Goal: Transaction & Acquisition: Purchase product/service

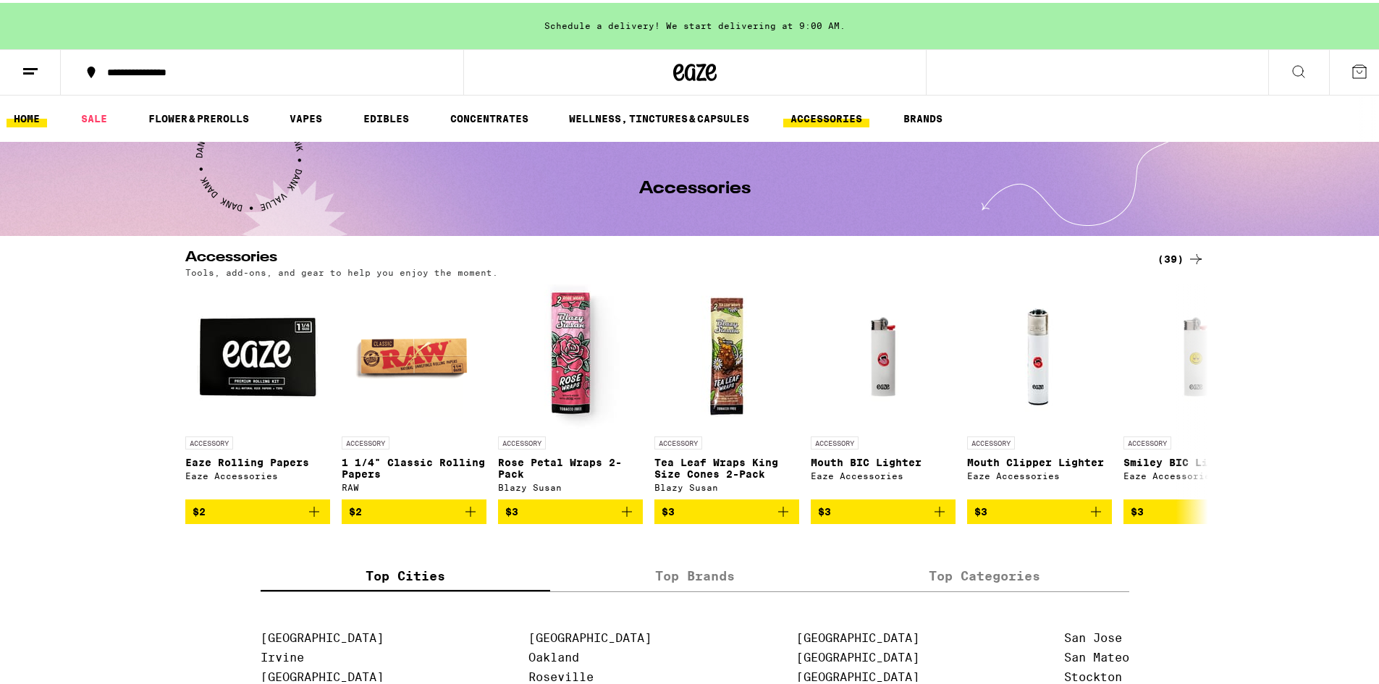
click at [30, 116] on link "HOME" at bounding box center [27, 115] width 41 height 17
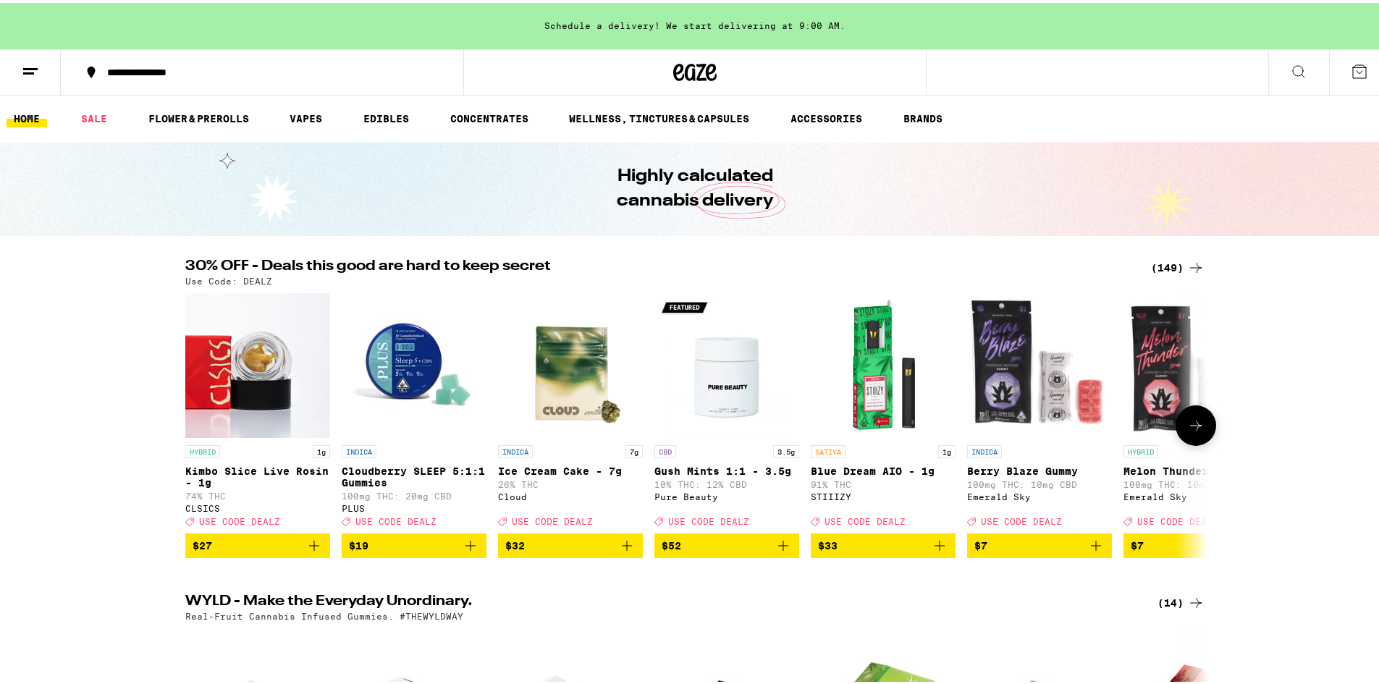
click at [1200, 431] on button at bounding box center [1196, 423] width 41 height 41
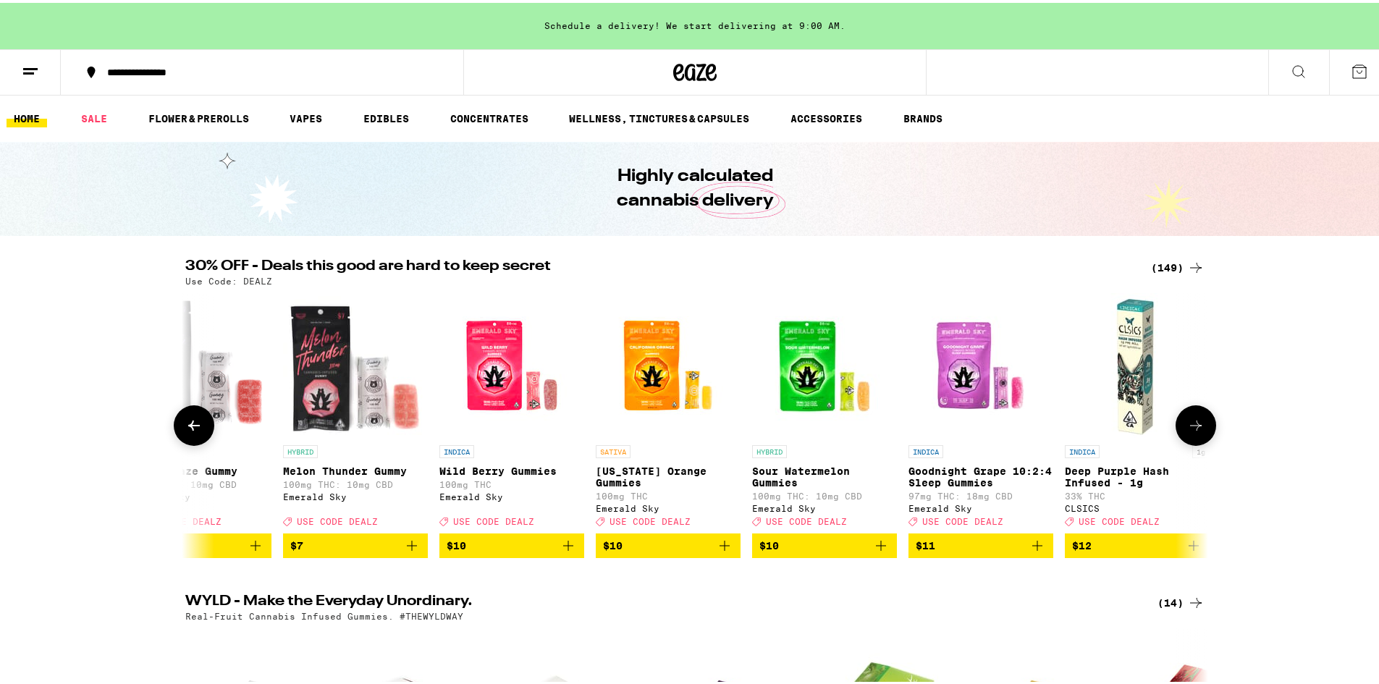
scroll to position [0, 861]
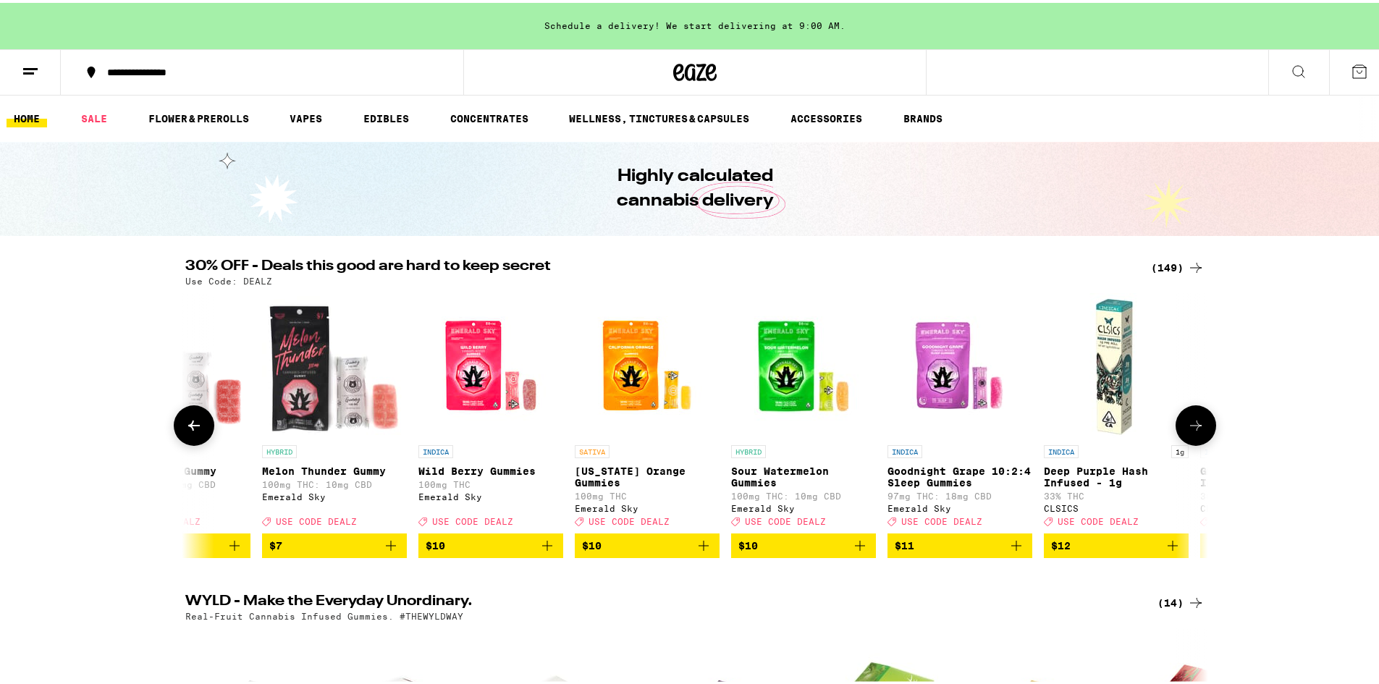
click at [1191, 428] on icon at bounding box center [1195, 422] width 17 height 17
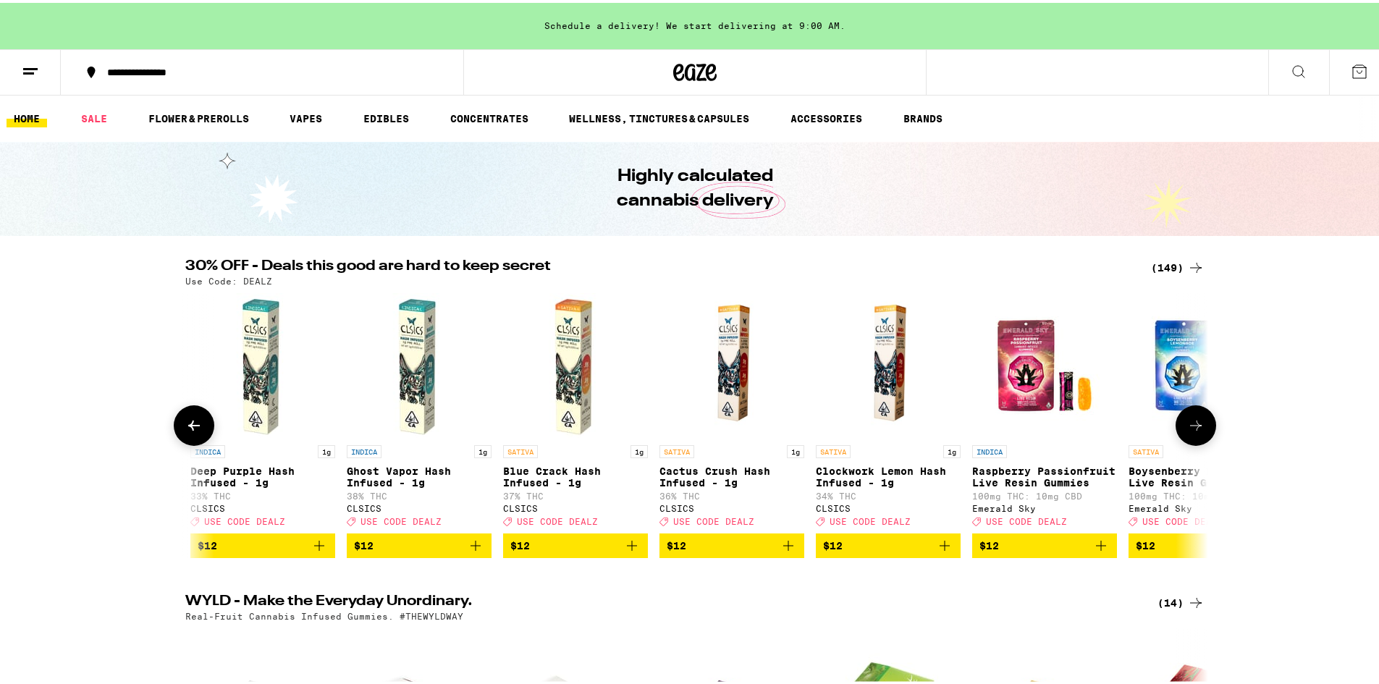
scroll to position [0, 1723]
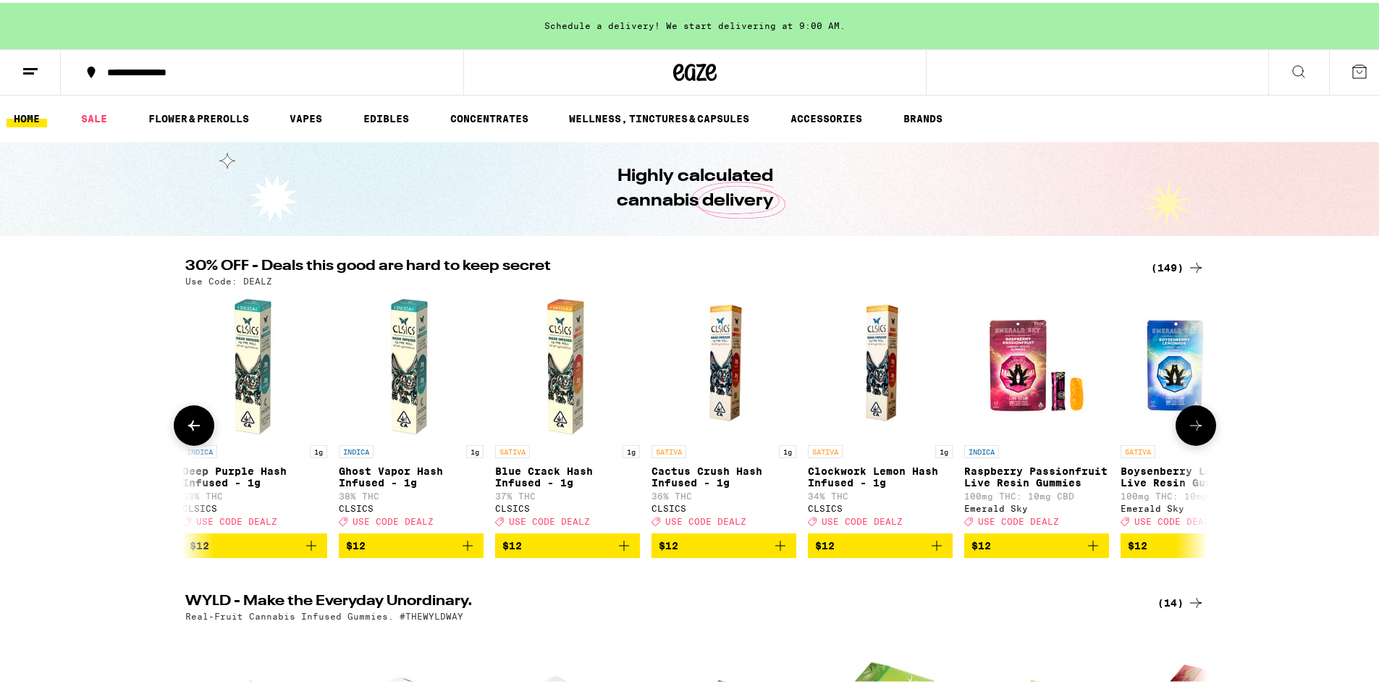
click at [1191, 429] on icon at bounding box center [1195, 422] width 17 height 17
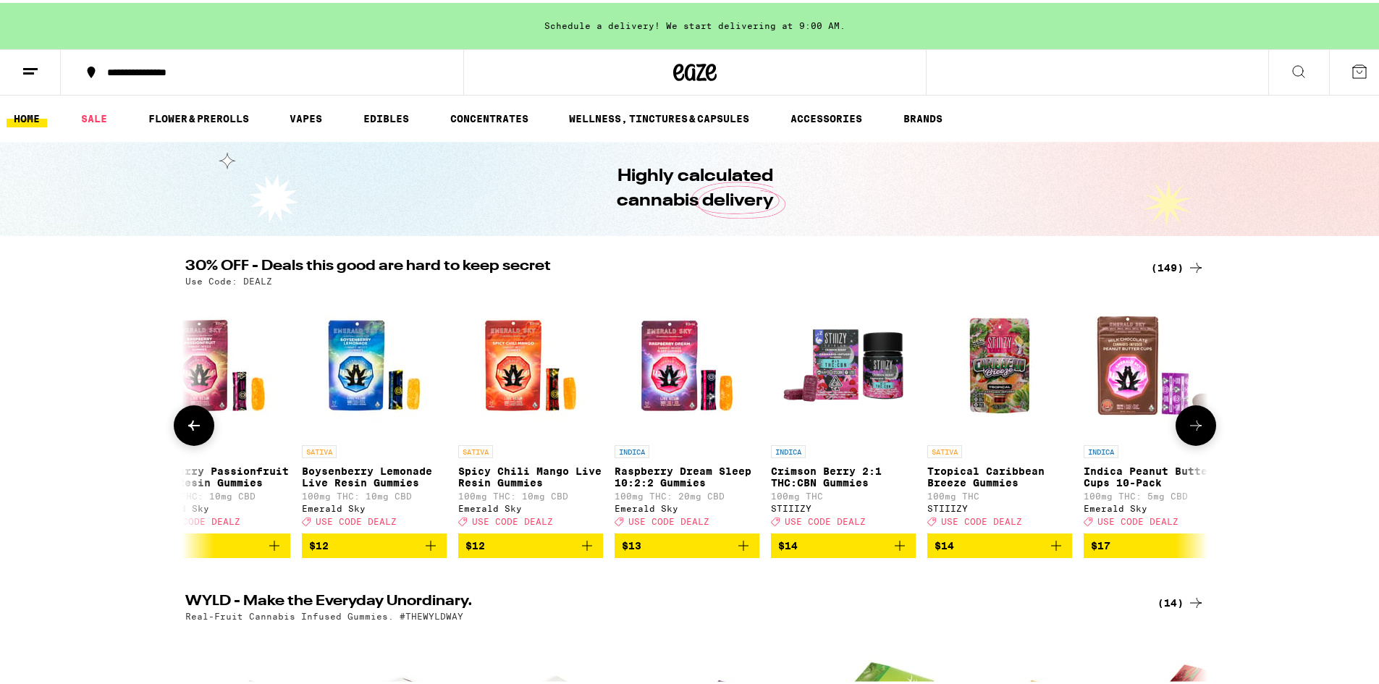
scroll to position [0, 2584]
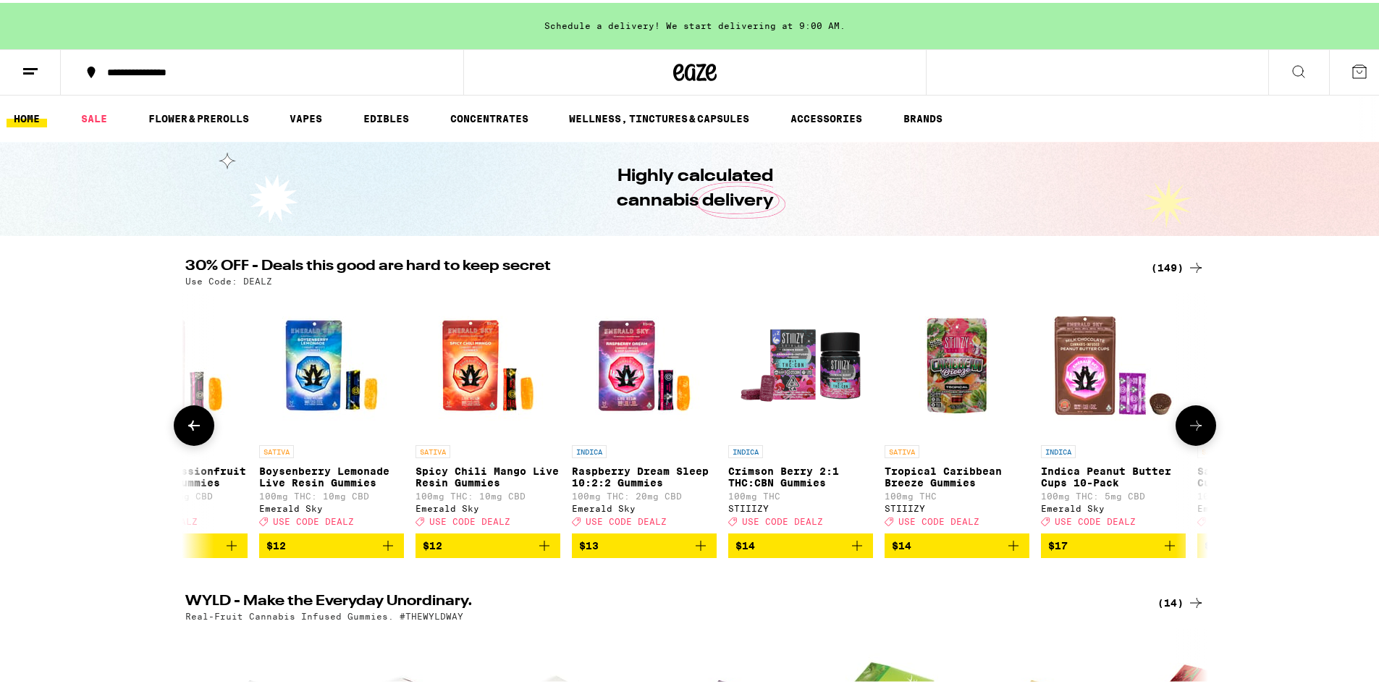
click at [190, 431] on icon at bounding box center [193, 422] width 17 height 17
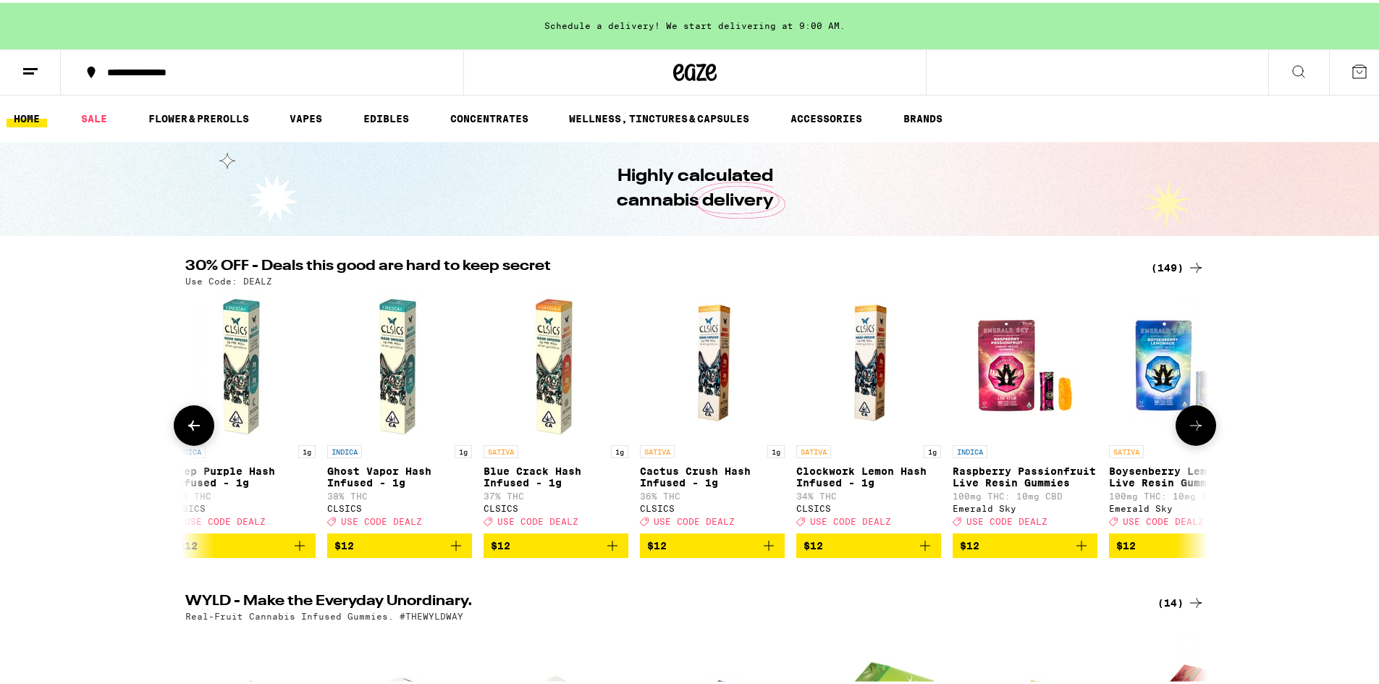
scroll to position [0, 1723]
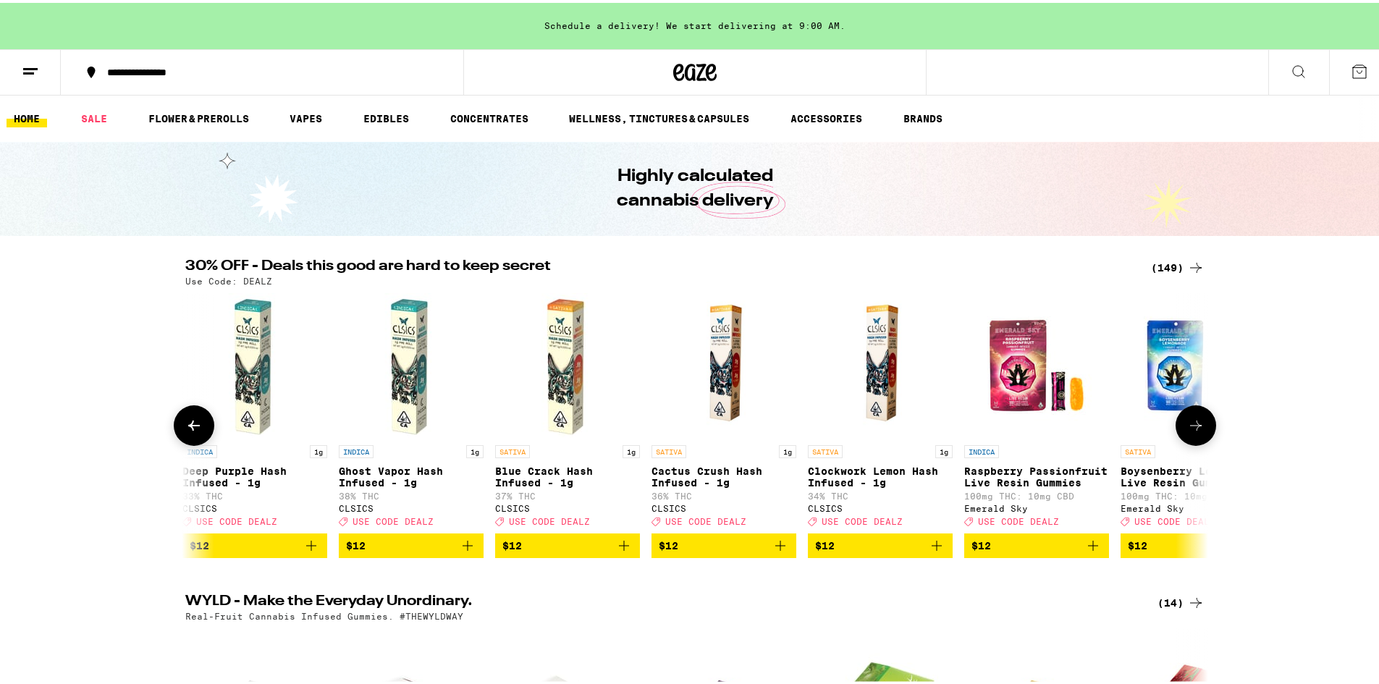
click at [197, 439] on button at bounding box center [194, 423] width 41 height 41
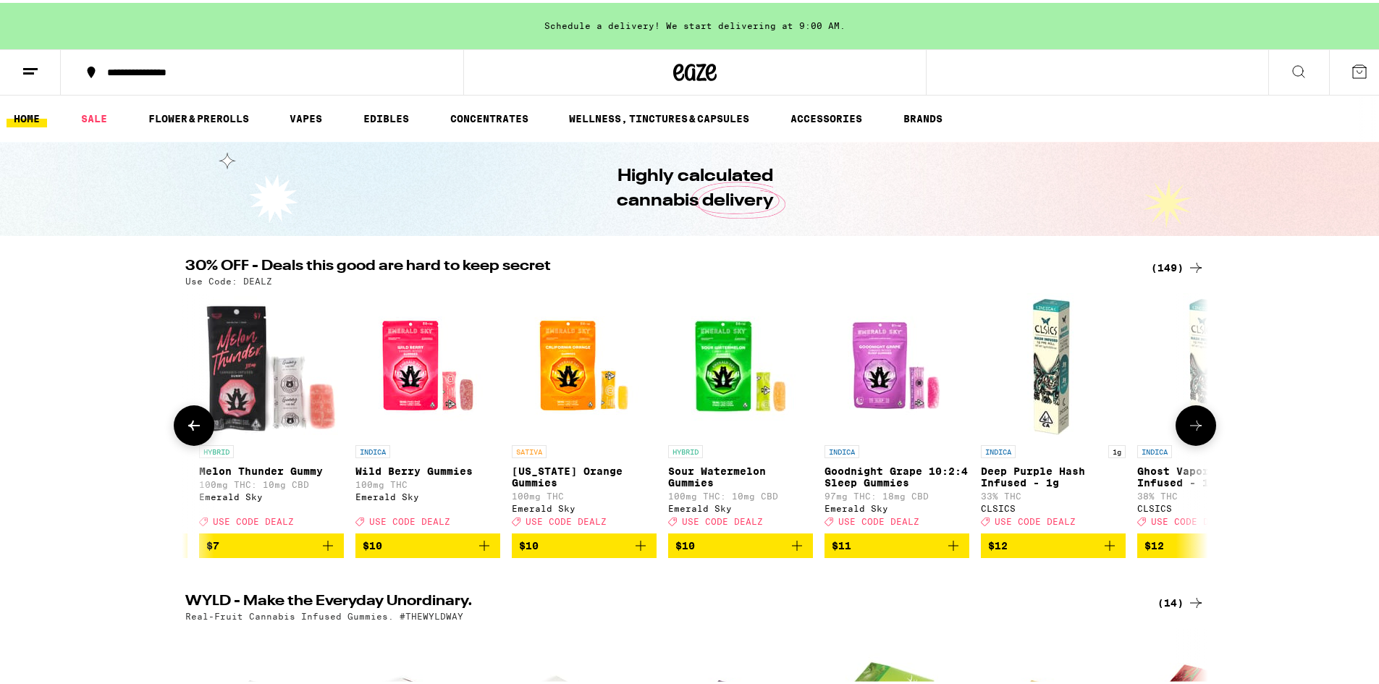
scroll to position [0, 861]
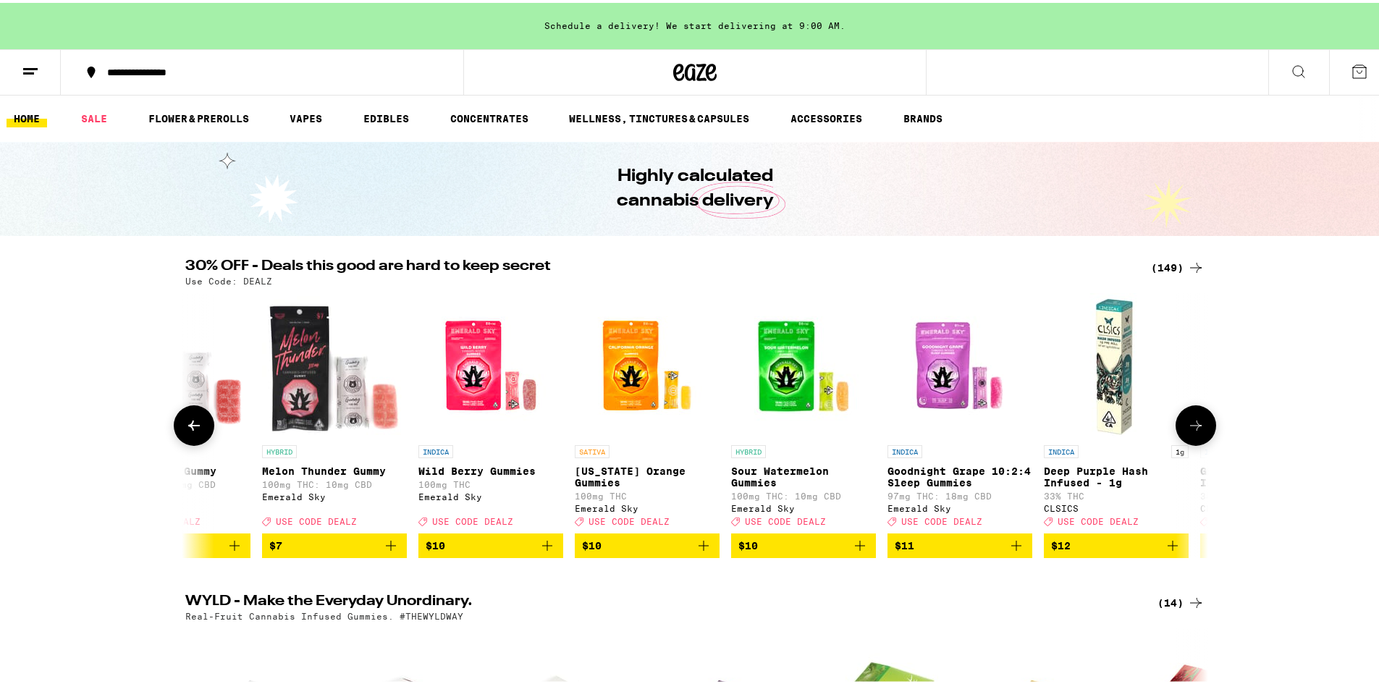
click at [1187, 431] on icon at bounding box center [1195, 422] width 17 height 17
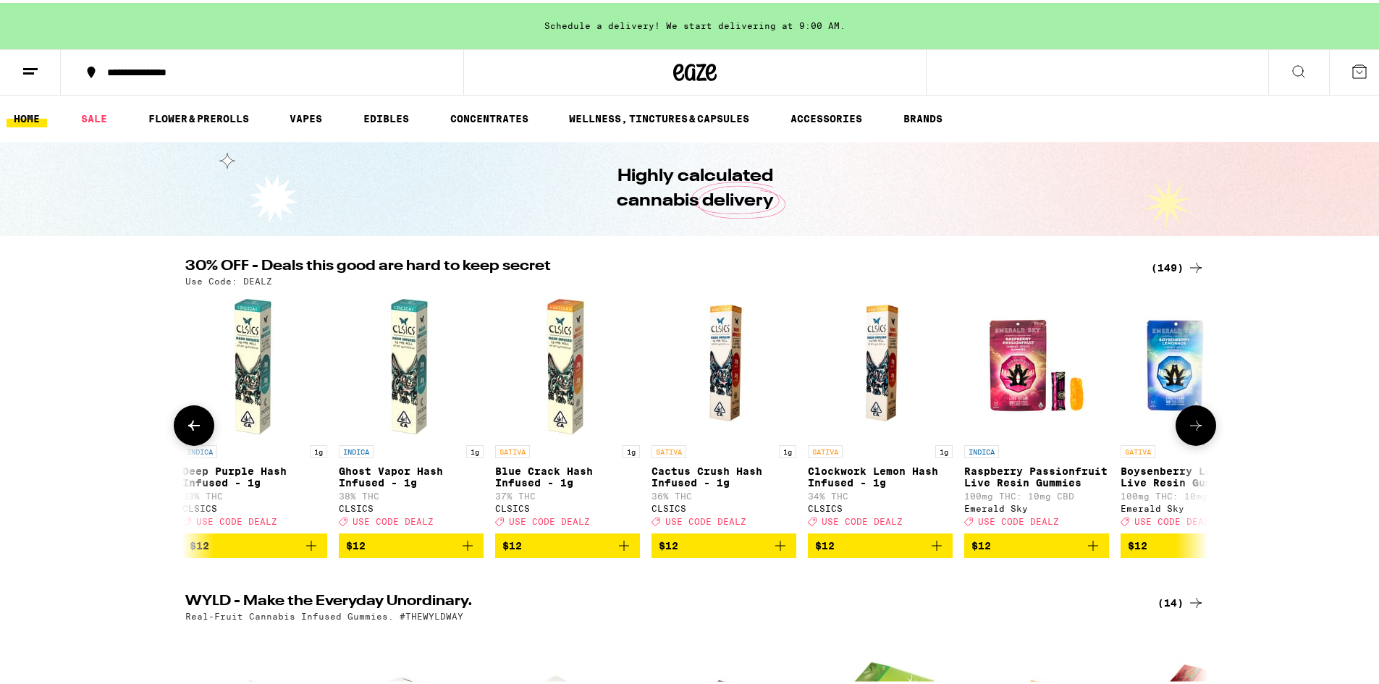
click at [1187, 431] on icon at bounding box center [1195, 422] width 17 height 17
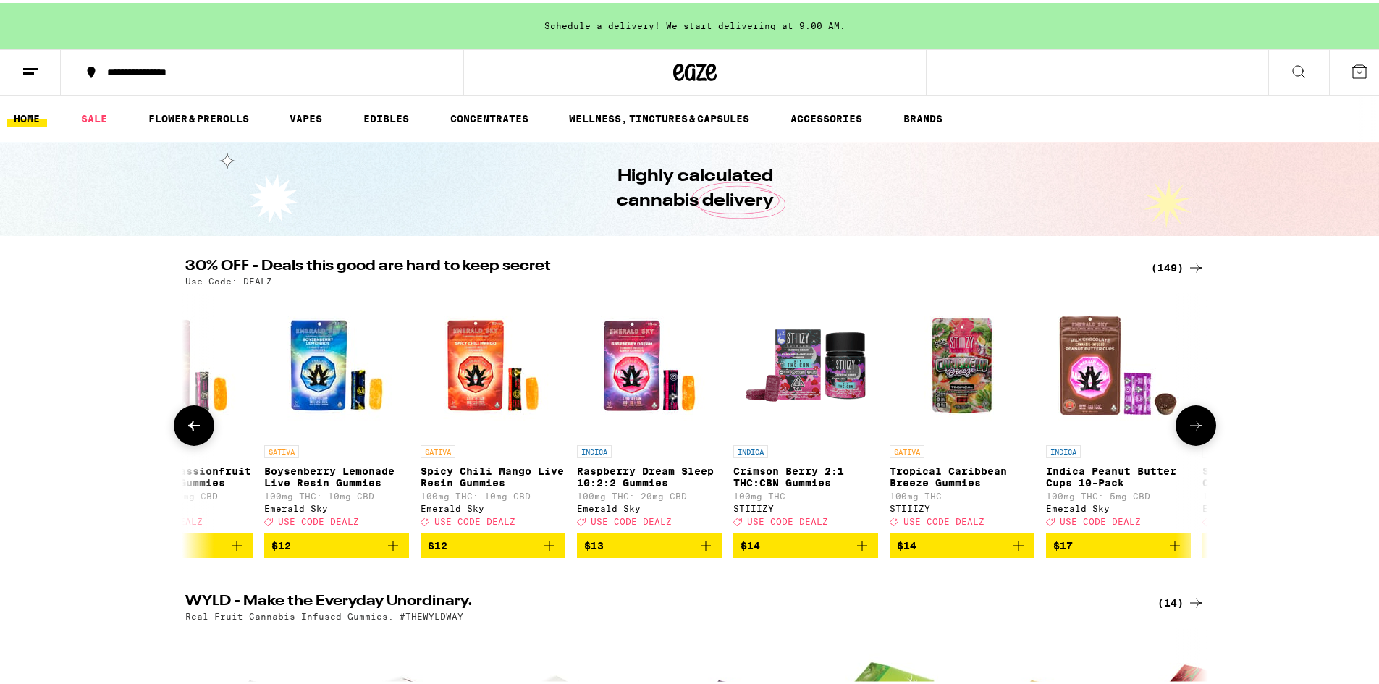
scroll to position [0, 2584]
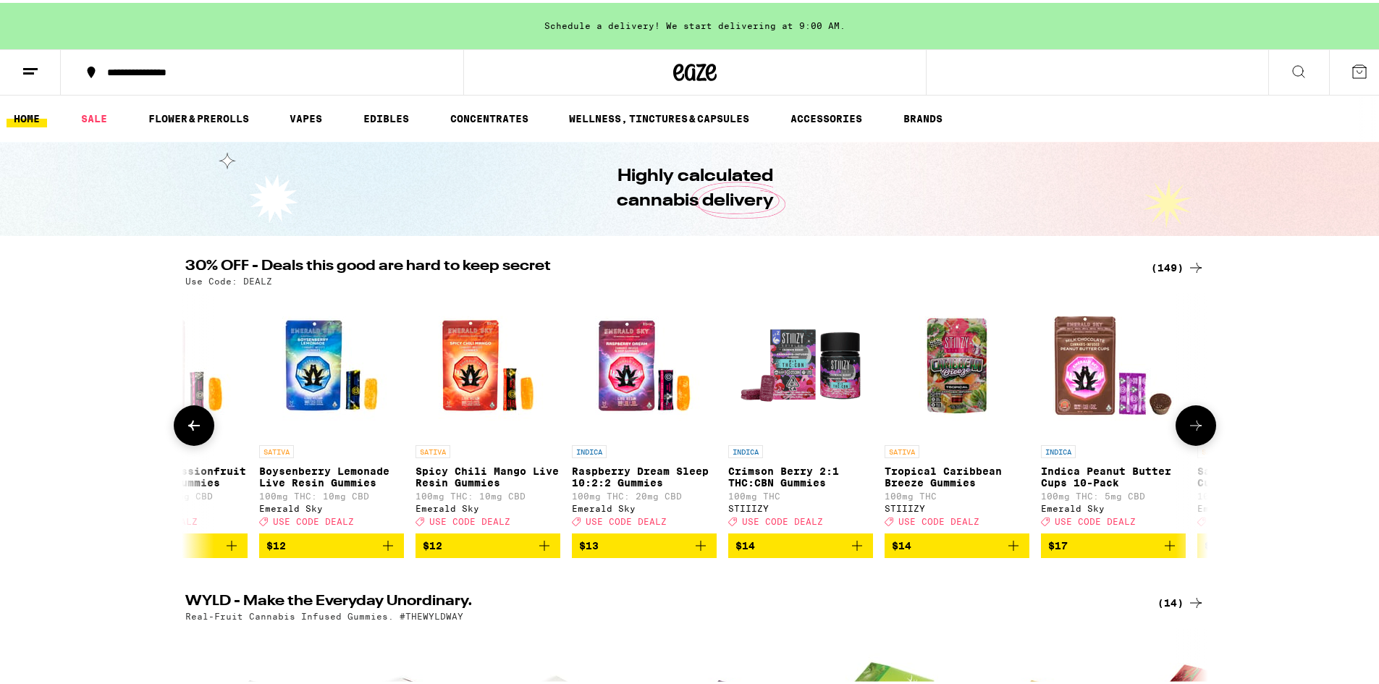
click at [187, 424] on icon at bounding box center [193, 422] width 17 height 17
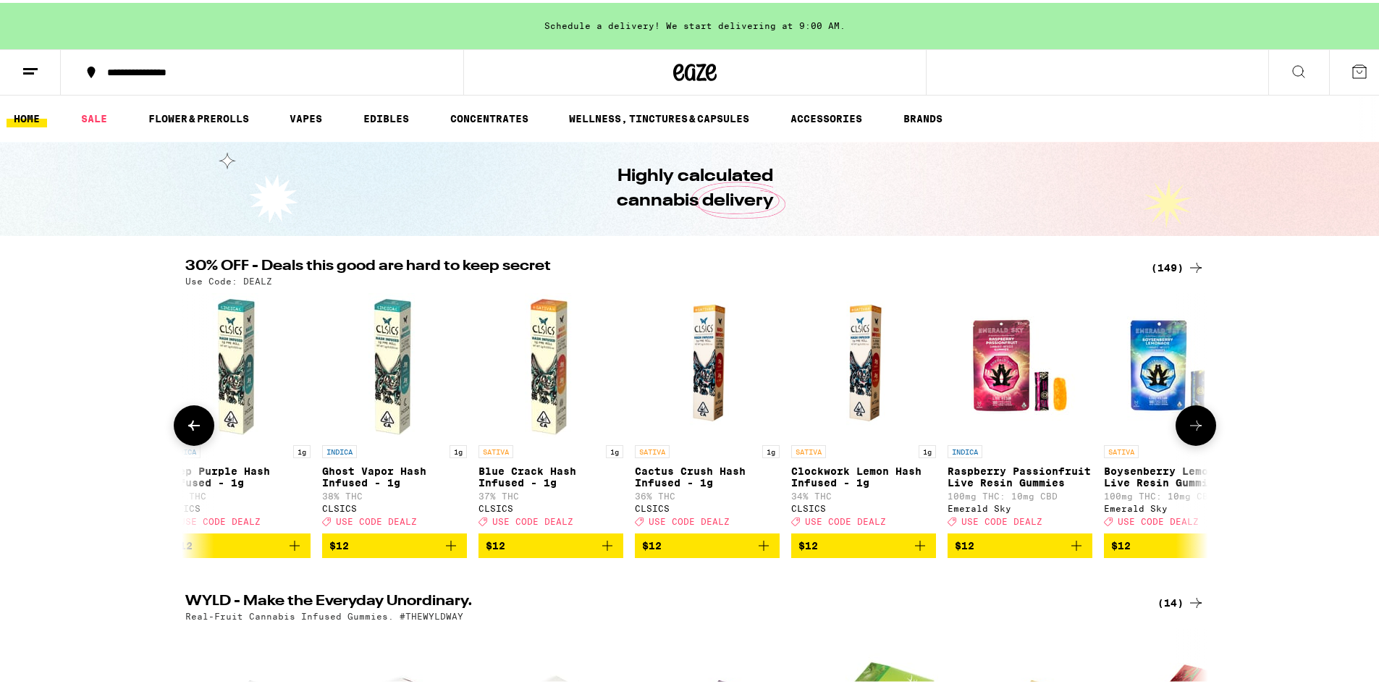
scroll to position [0, 1723]
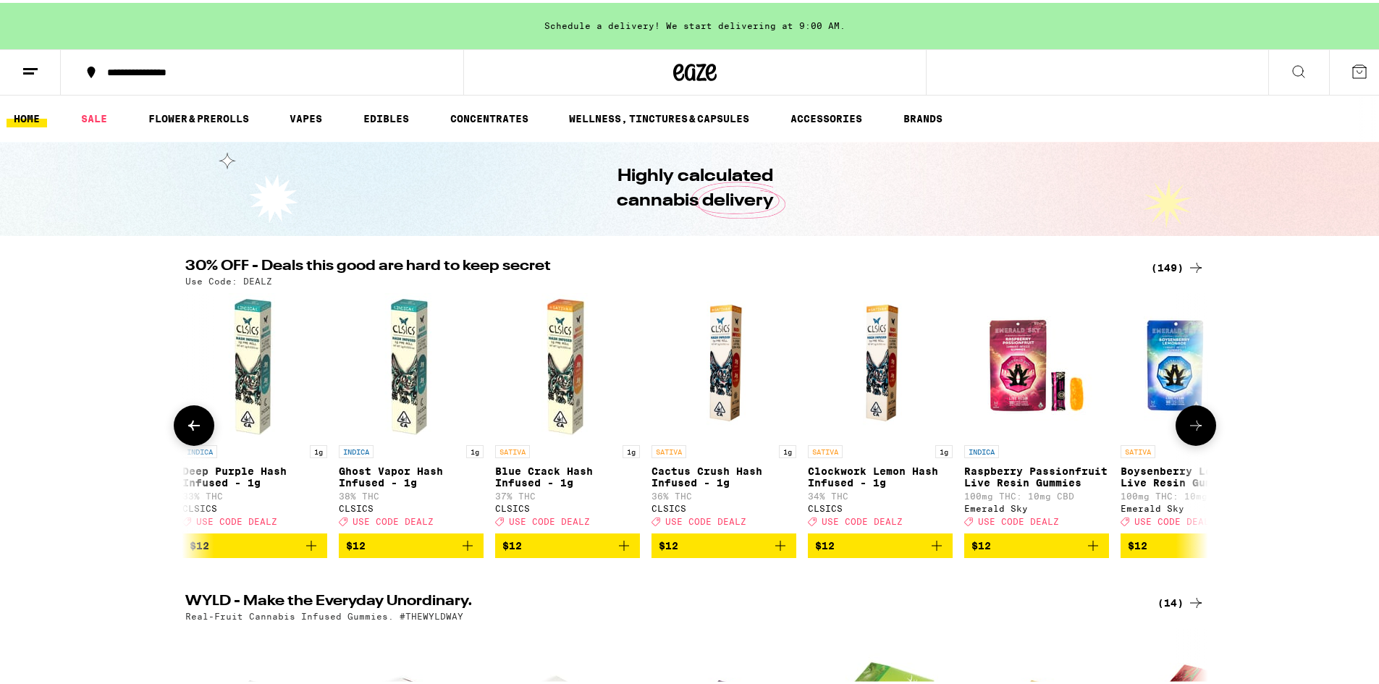
click at [1200, 436] on button at bounding box center [1196, 423] width 41 height 41
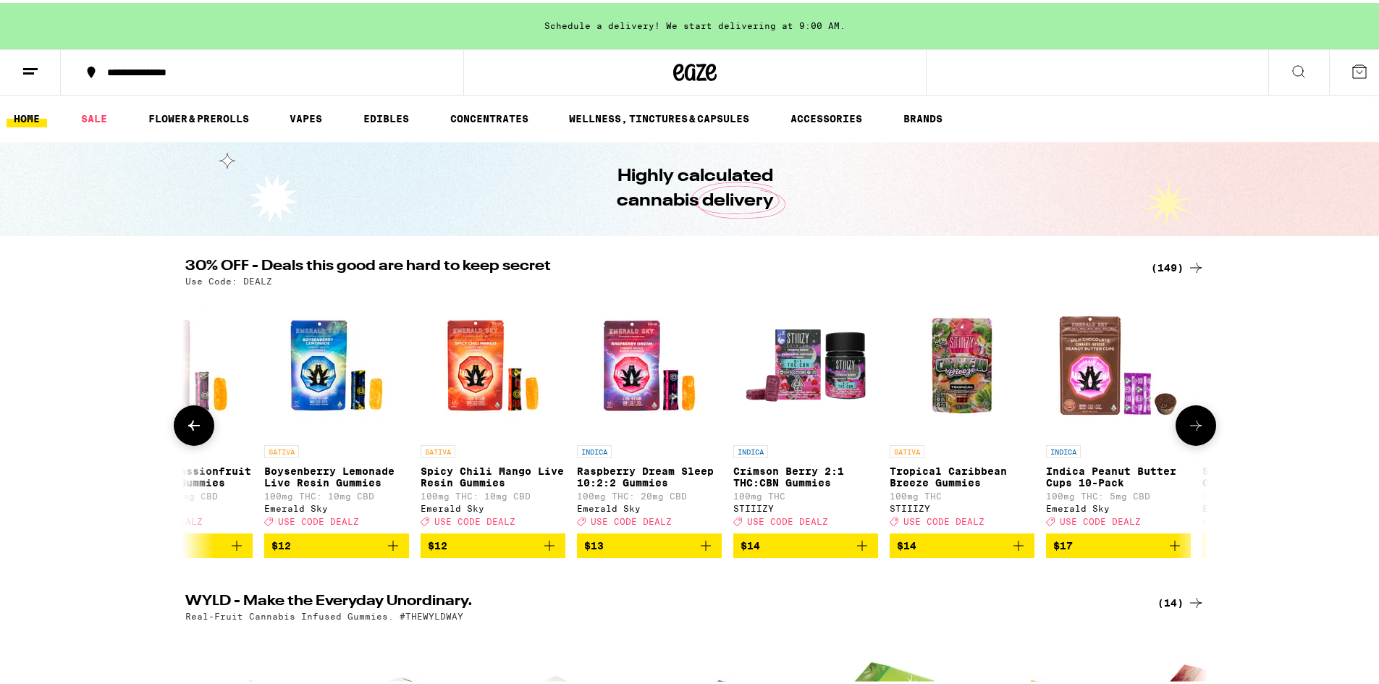
scroll to position [0, 2584]
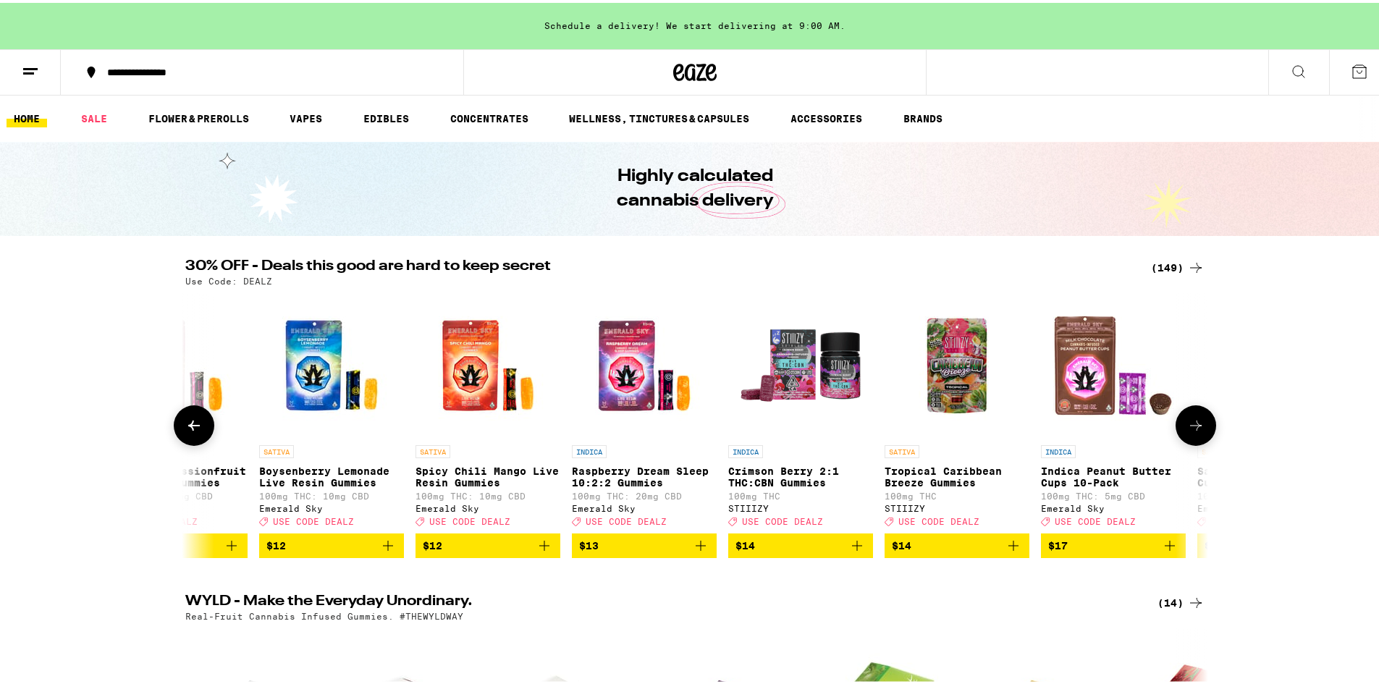
click at [1204, 434] on button at bounding box center [1196, 423] width 41 height 41
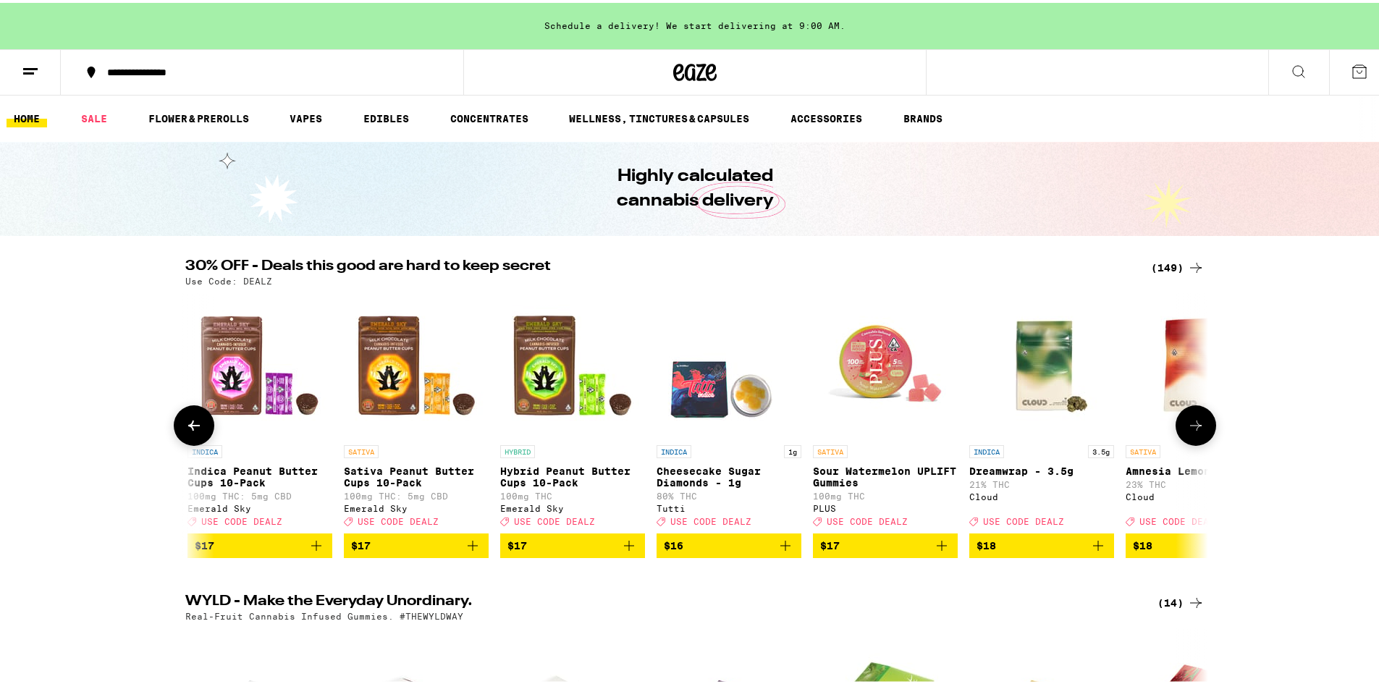
scroll to position [0, 3446]
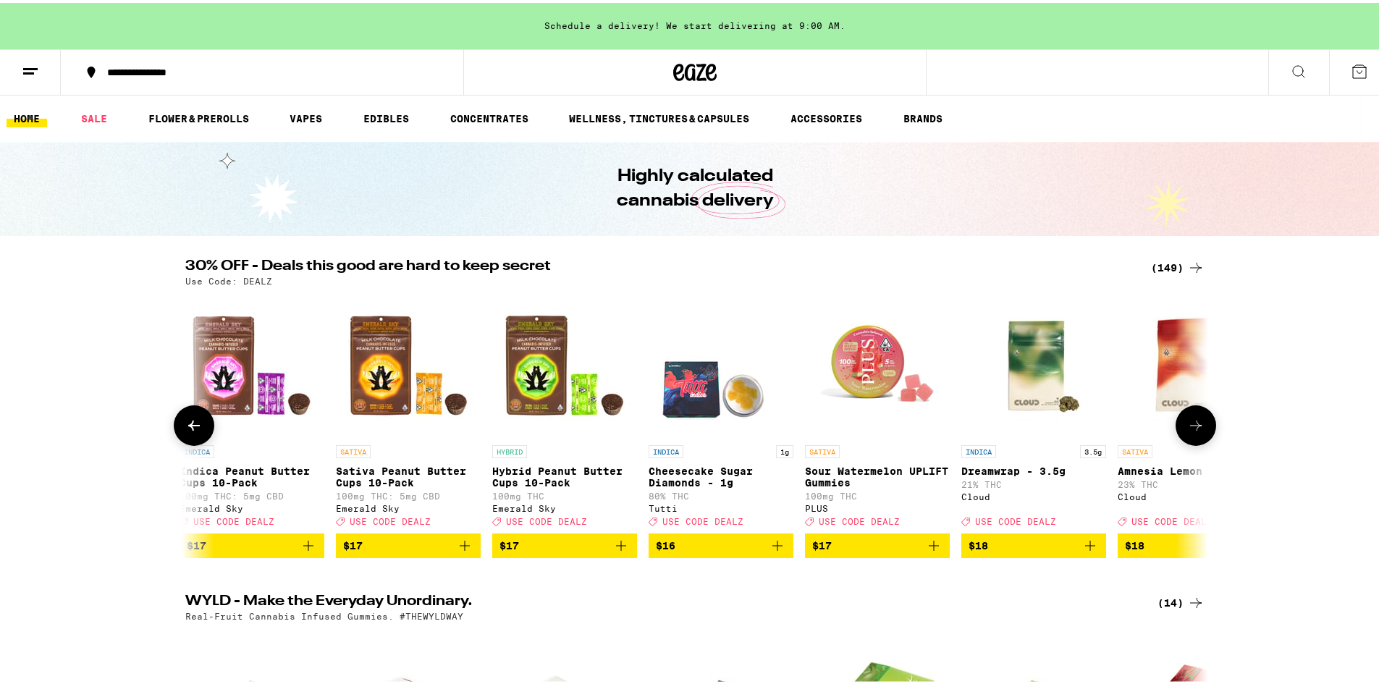
click at [1208, 435] on button at bounding box center [1196, 423] width 41 height 41
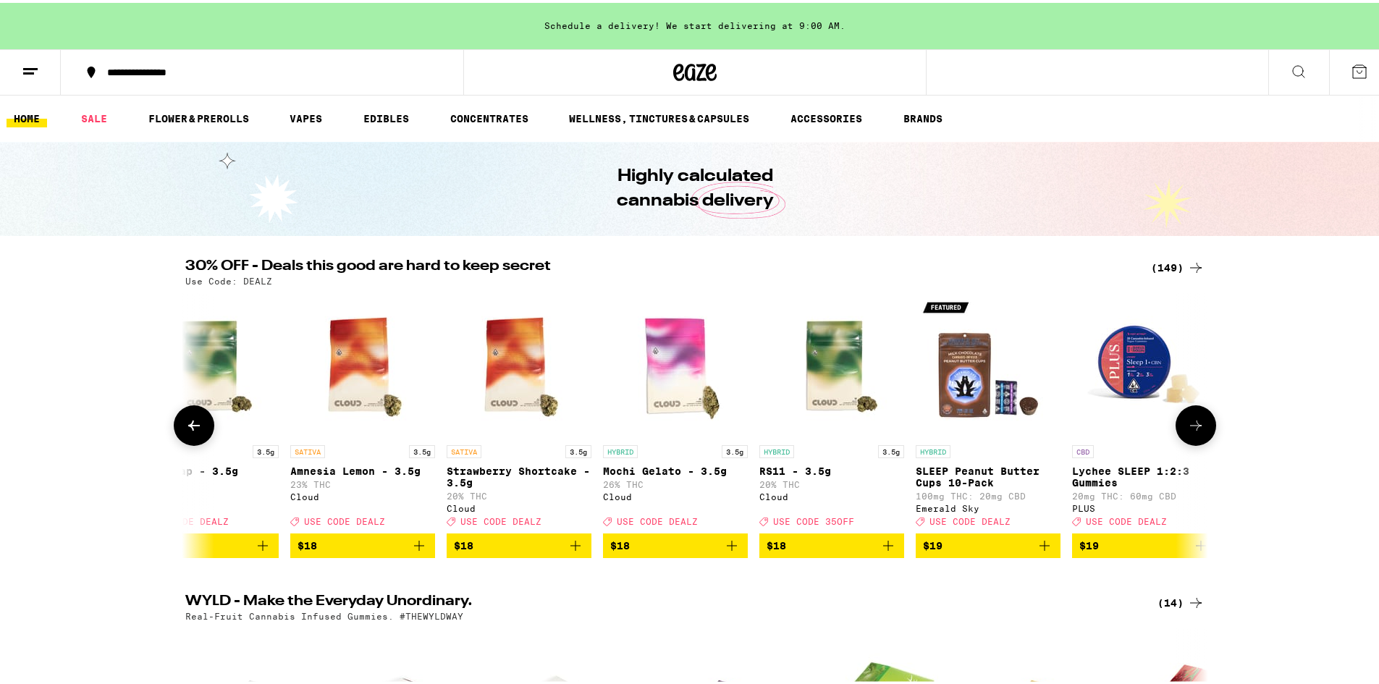
scroll to position [0, 4307]
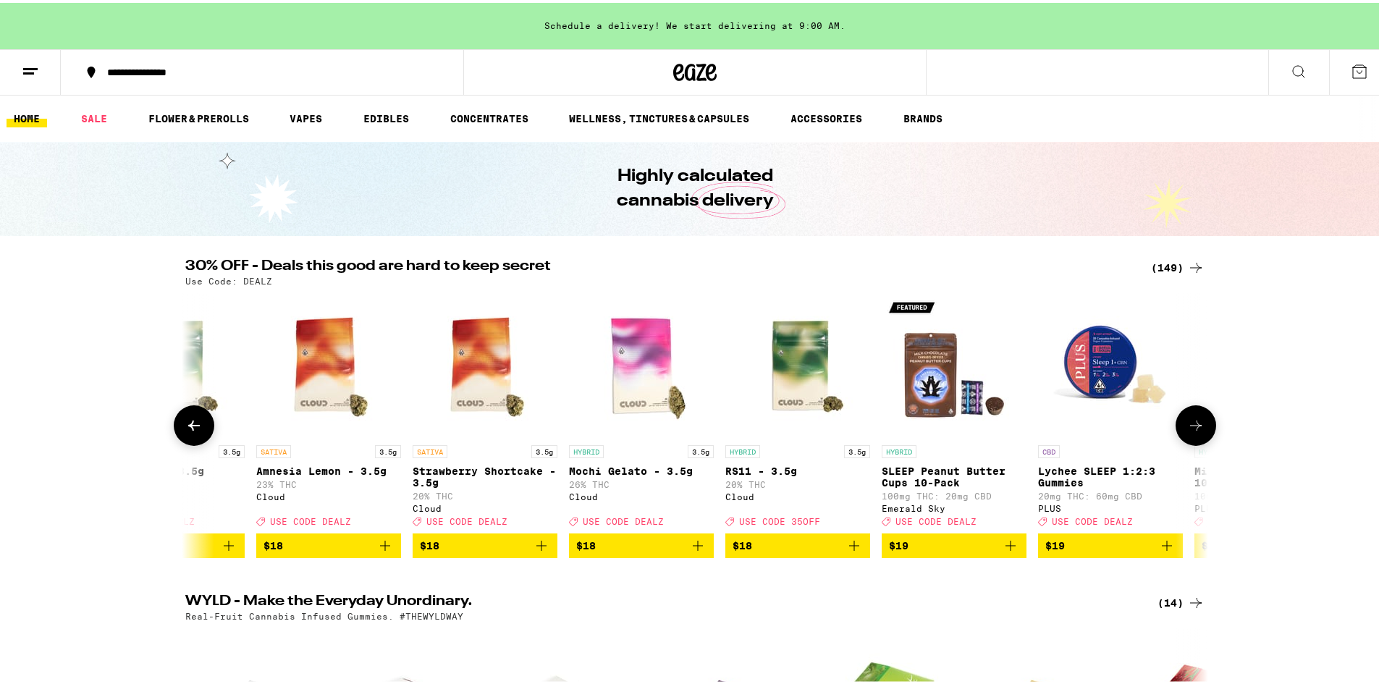
click at [1199, 431] on icon at bounding box center [1195, 422] width 17 height 17
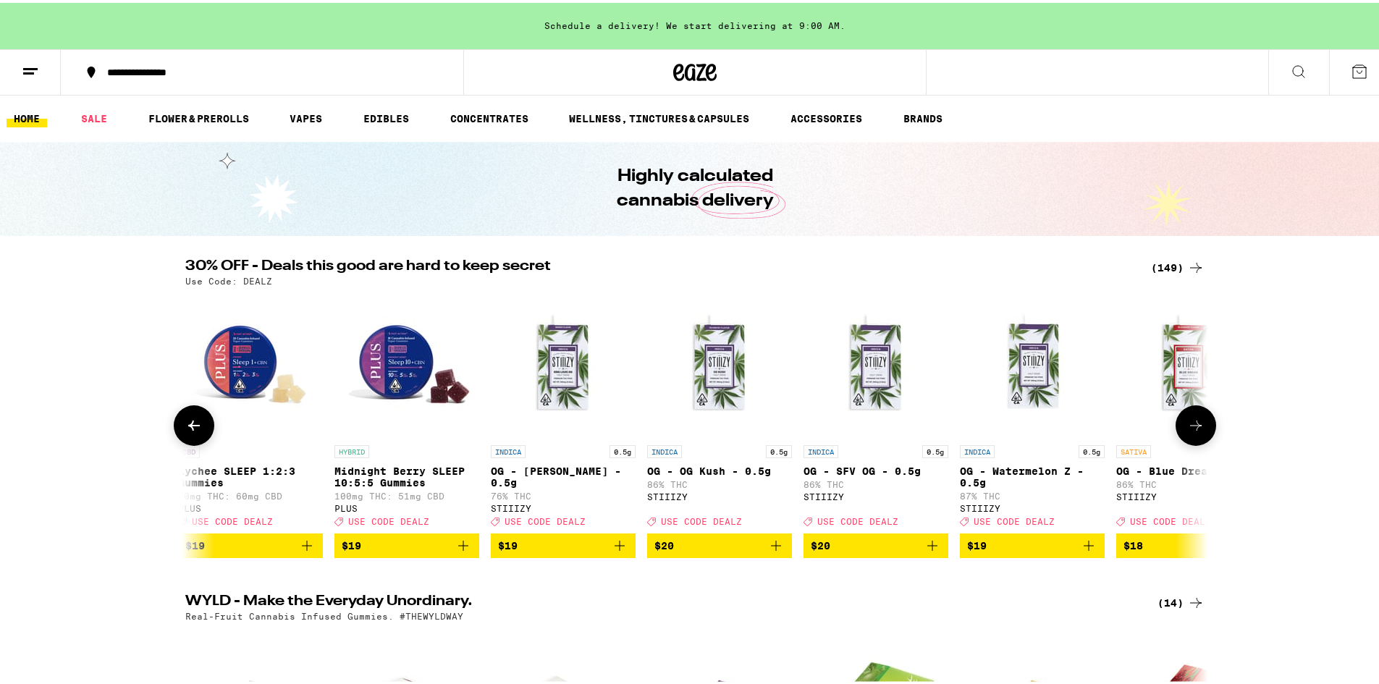
scroll to position [0, 5169]
click at [1199, 431] on icon at bounding box center [1195, 422] width 17 height 17
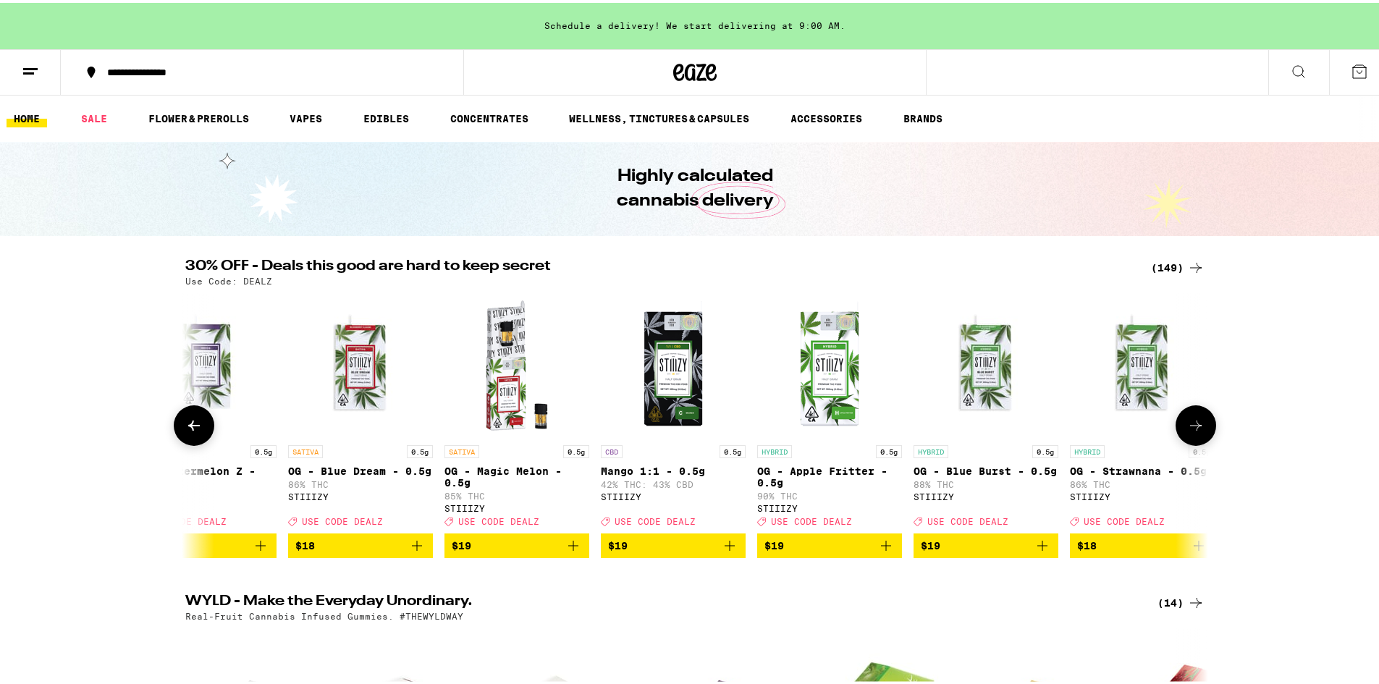
scroll to position [0, 6030]
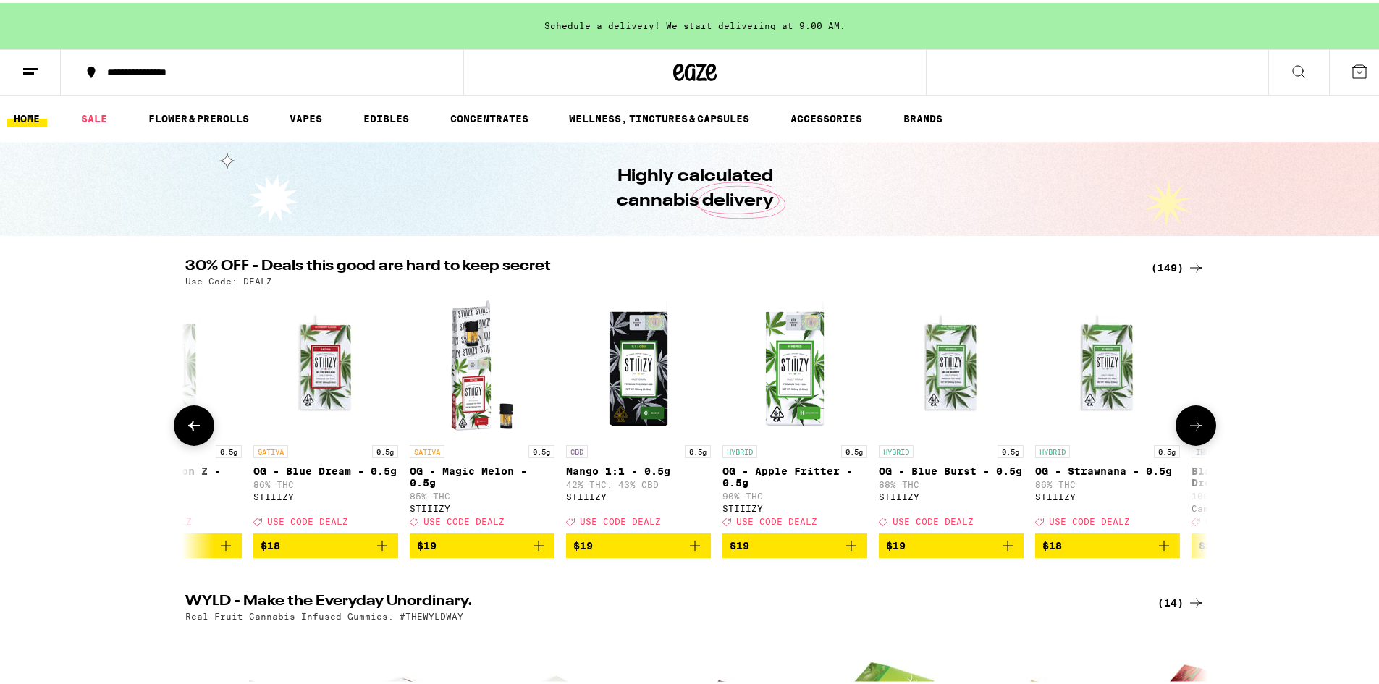
click at [1199, 431] on icon at bounding box center [1195, 422] width 17 height 17
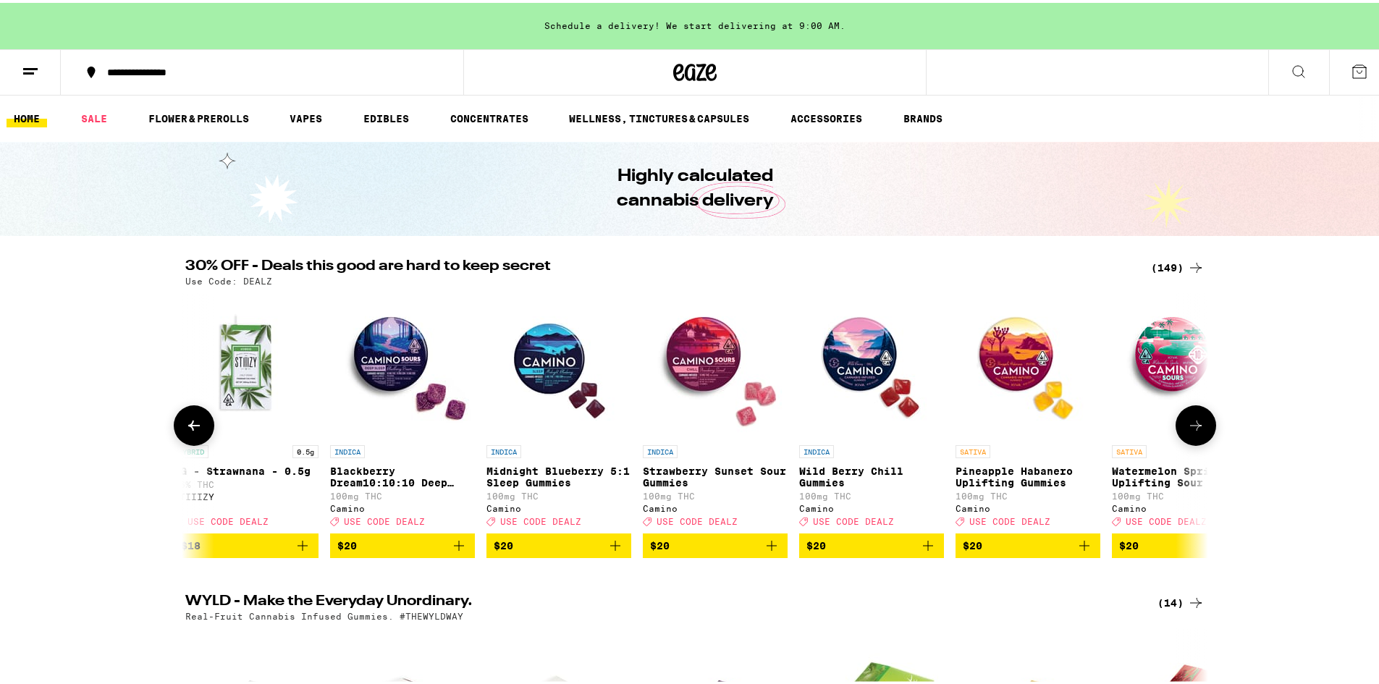
click at [1199, 431] on icon at bounding box center [1195, 422] width 17 height 17
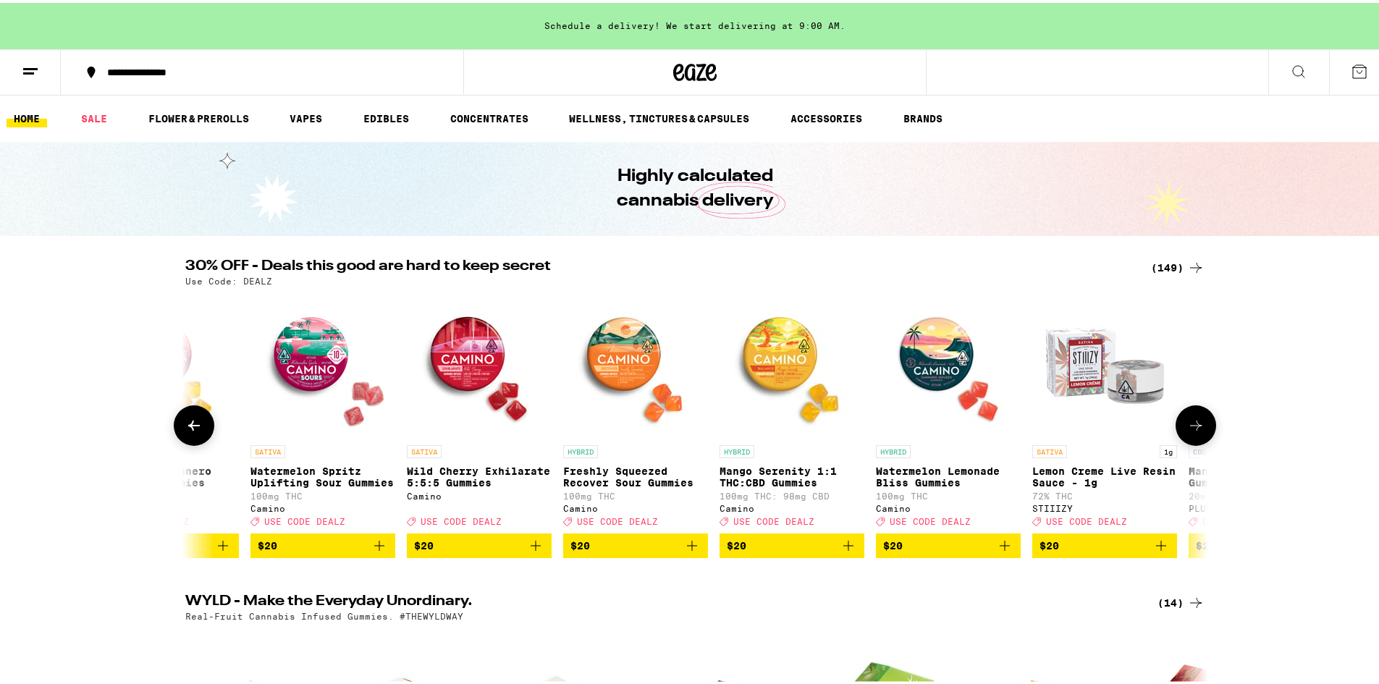
click at [1199, 431] on icon at bounding box center [1195, 422] width 17 height 17
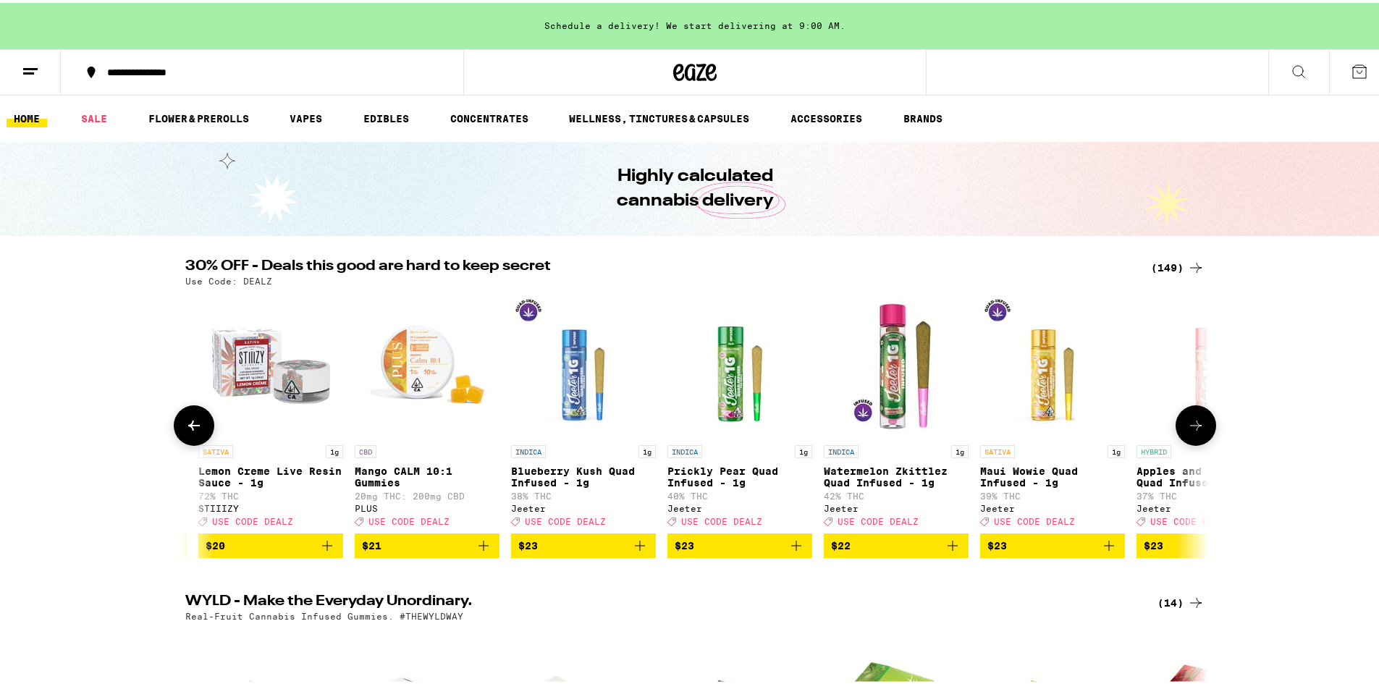
scroll to position [0, 8615]
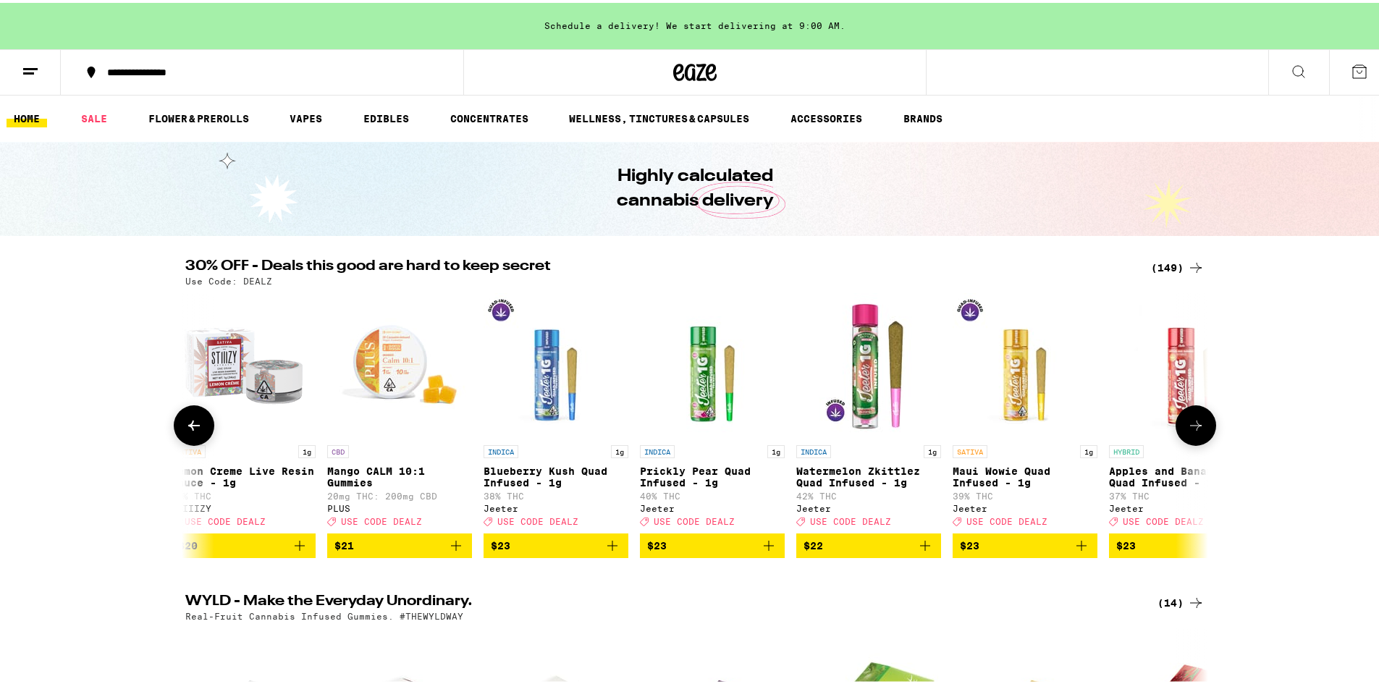
click at [1200, 431] on button at bounding box center [1196, 423] width 41 height 41
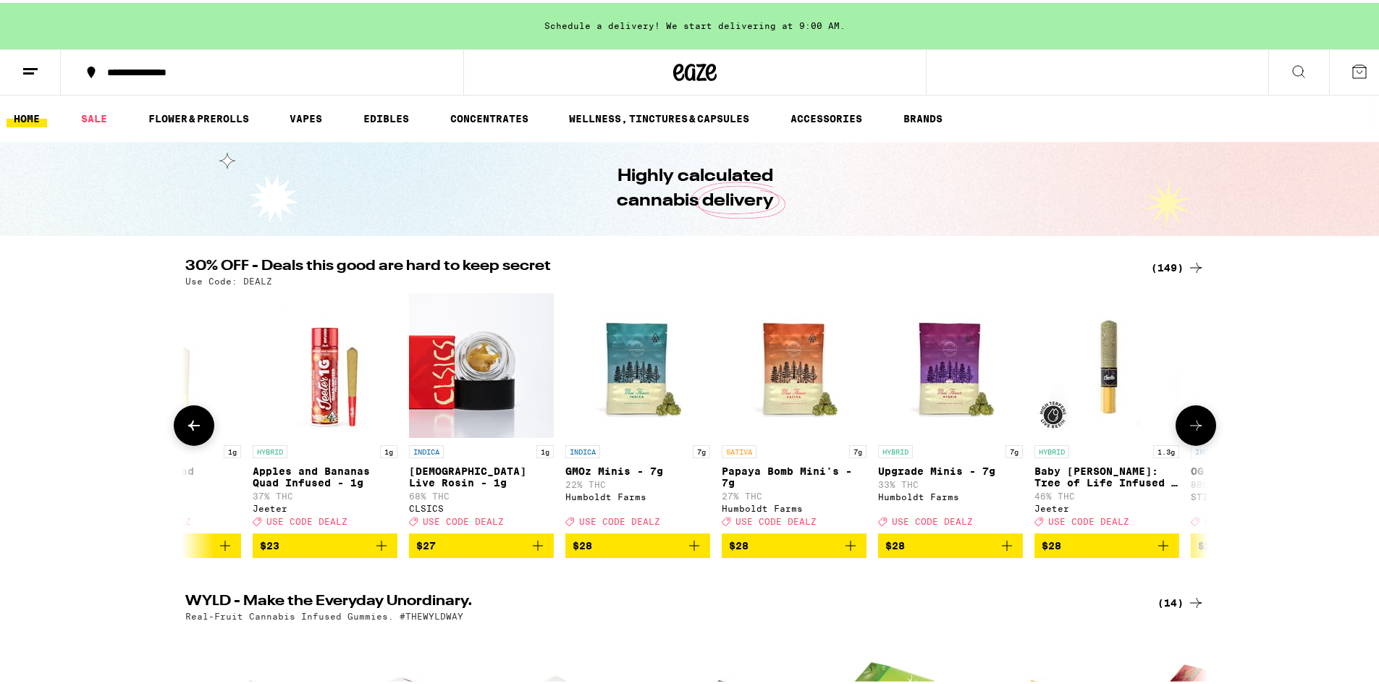
scroll to position [0, 9476]
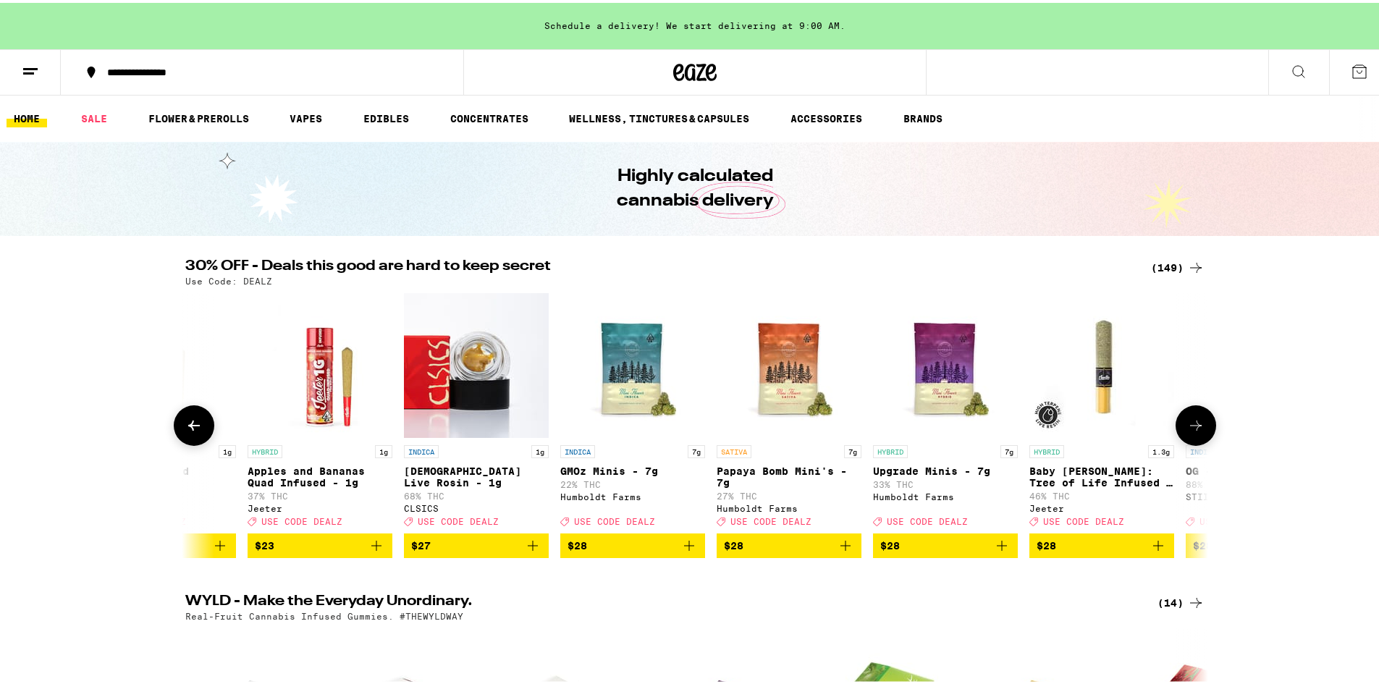
click at [1198, 423] on icon at bounding box center [1195, 422] width 17 height 17
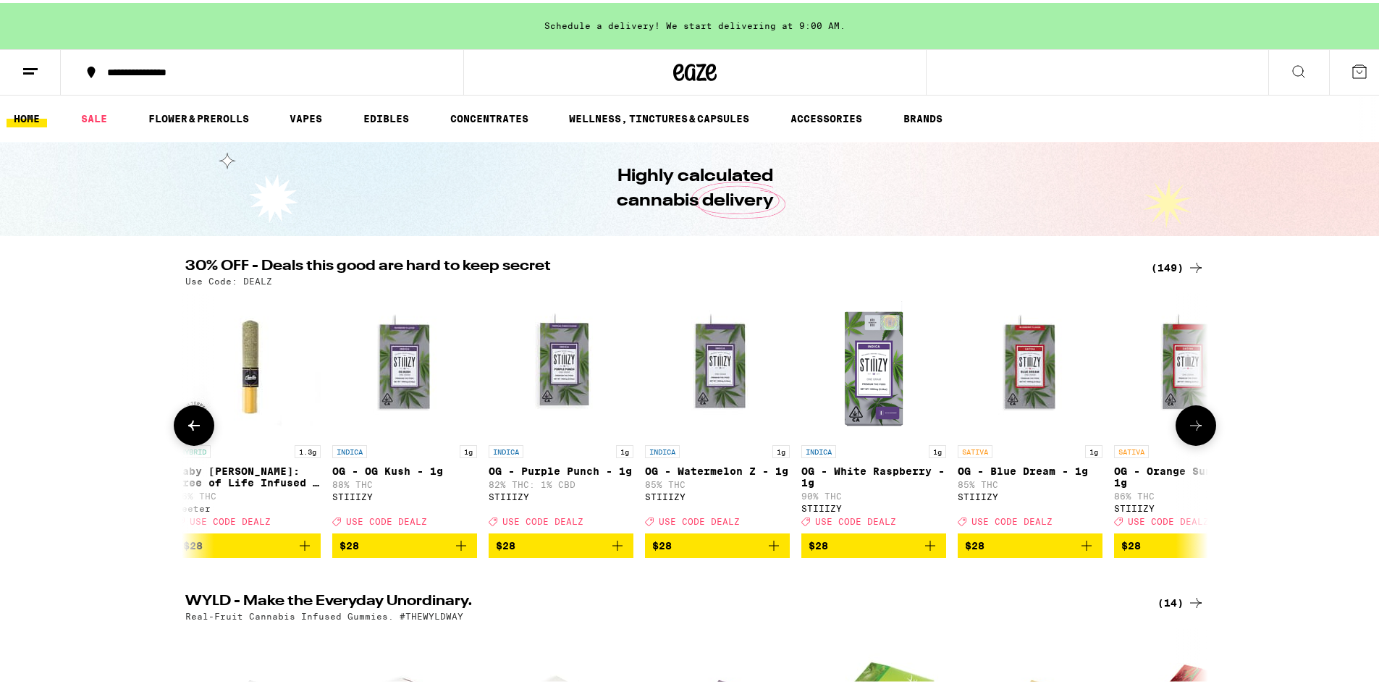
scroll to position [0, 10338]
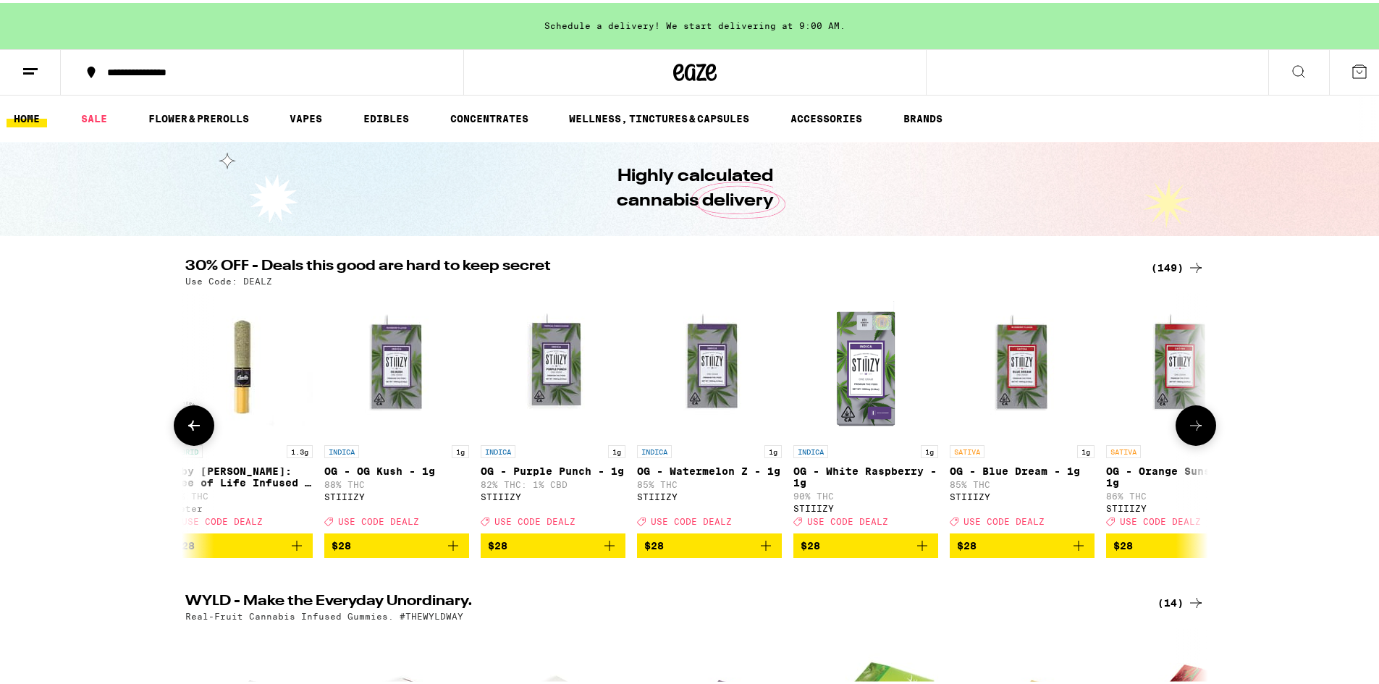
click at [1198, 423] on icon at bounding box center [1195, 422] width 17 height 17
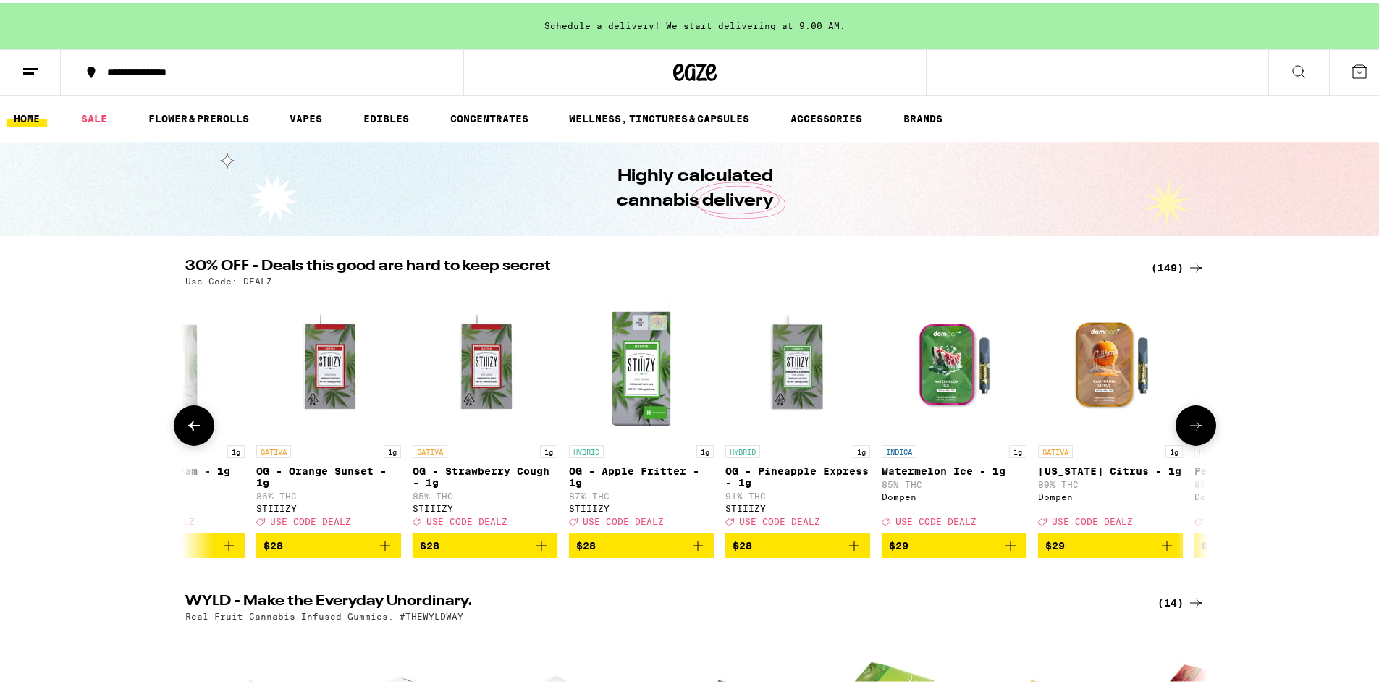
scroll to position [0, 11199]
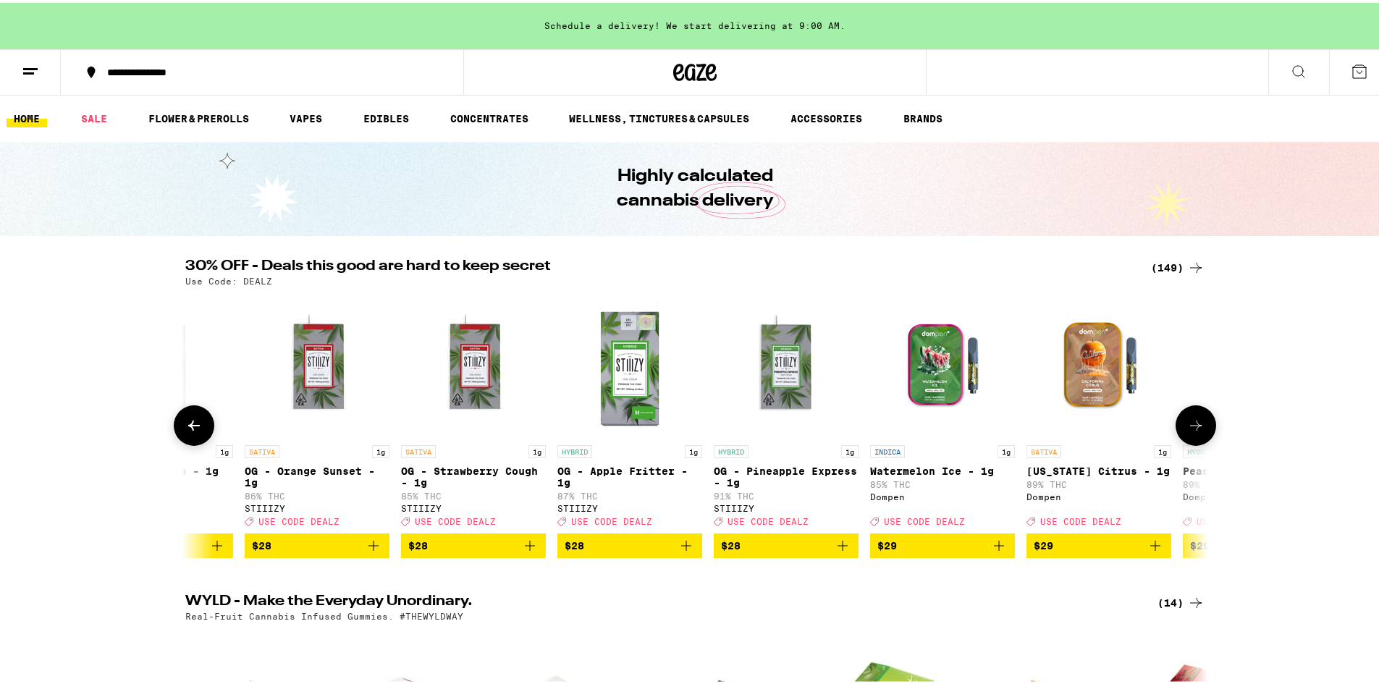
click at [1198, 423] on icon at bounding box center [1195, 422] width 17 height 17
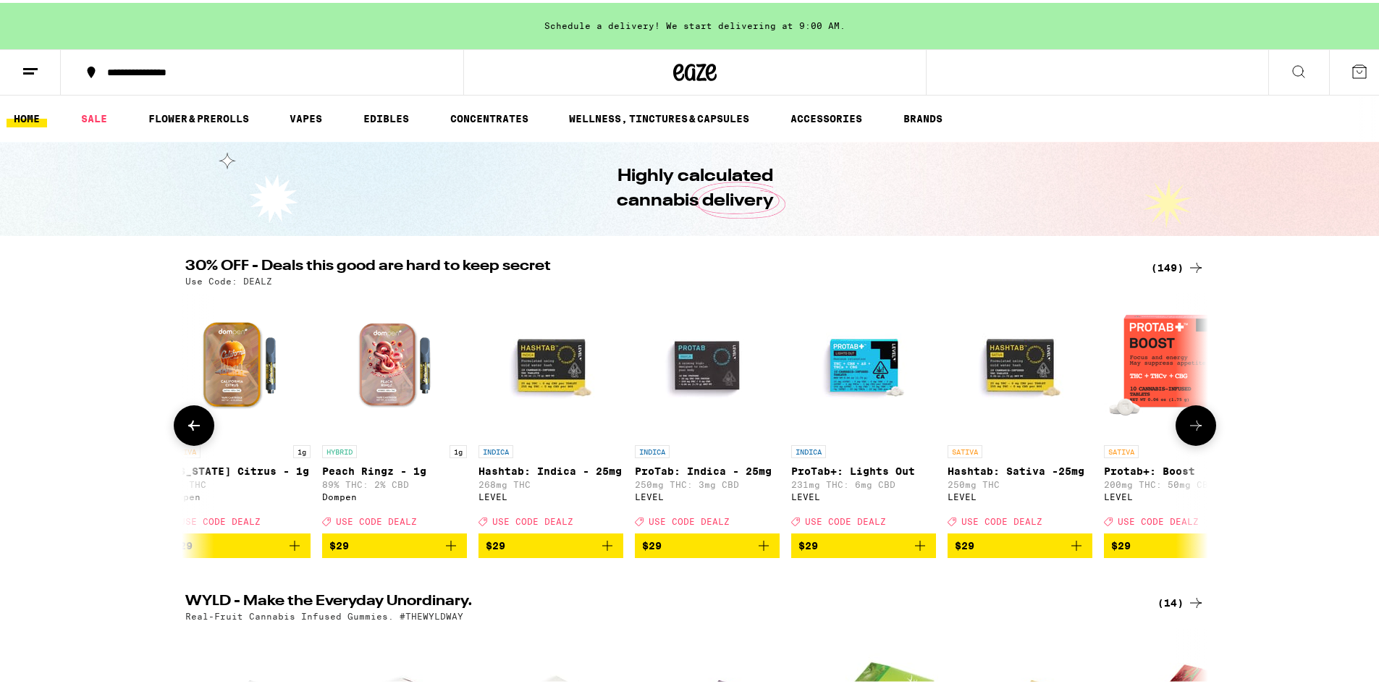
scroll to position [0, 12061]
click at [1198, 423] on icon at bounding box center [1195, 422] width 17 height 17
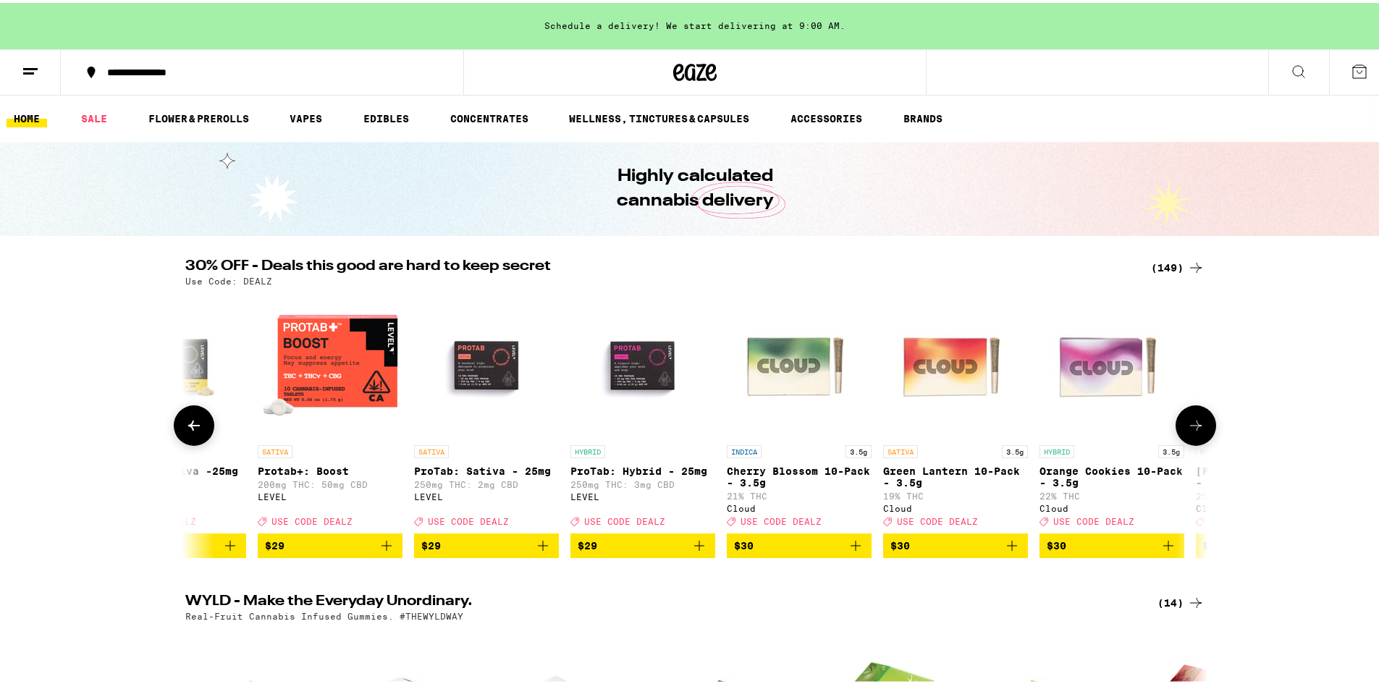
scroll to position [0, 12922]
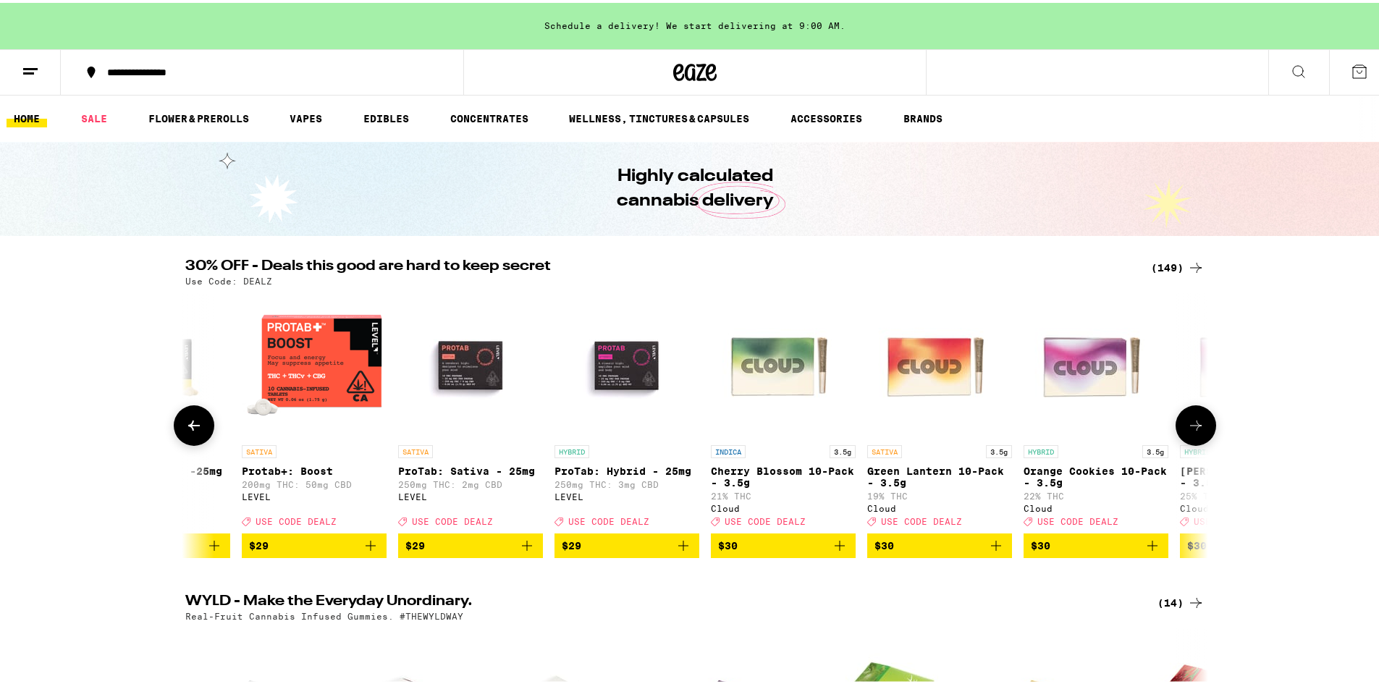
click at [1198, 423] on icon at bounding box center [1195, 422] width 17 height 17
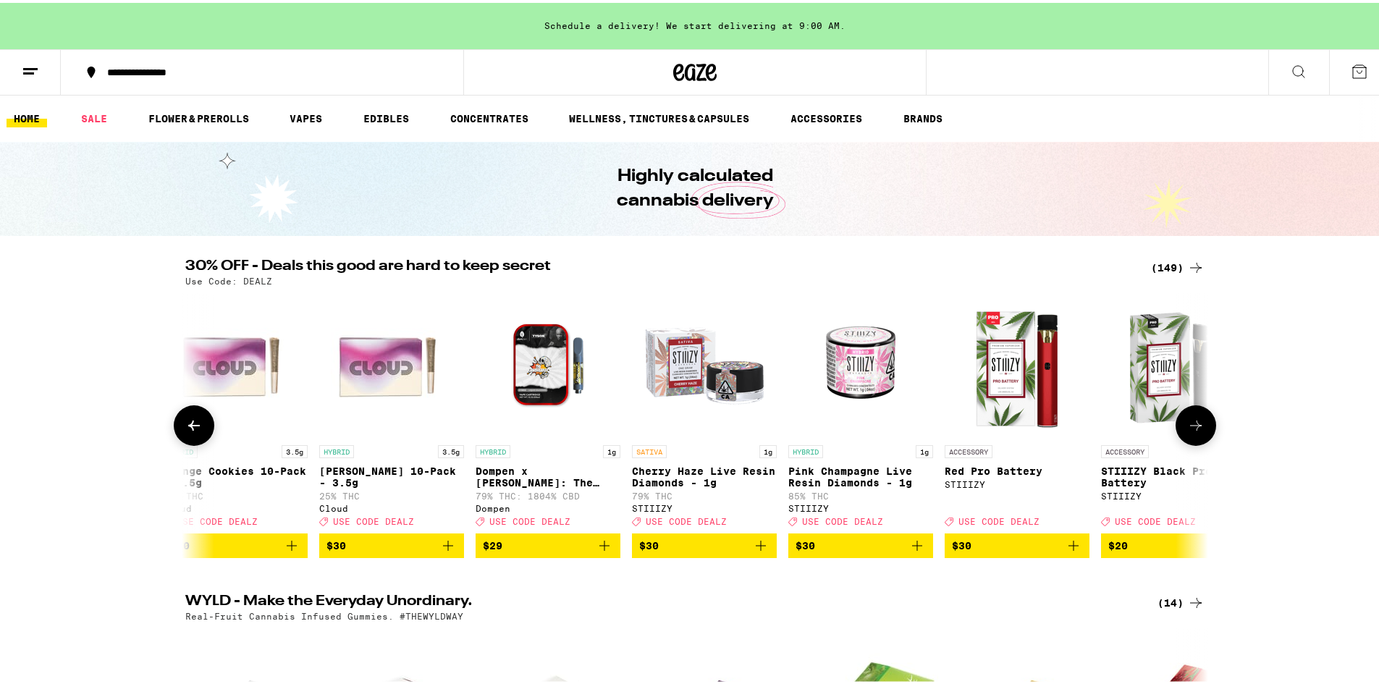
scroll to position [0, 13783]
click at [1201, 424] on button at bounding box center [1196, 423] width 41 height 41
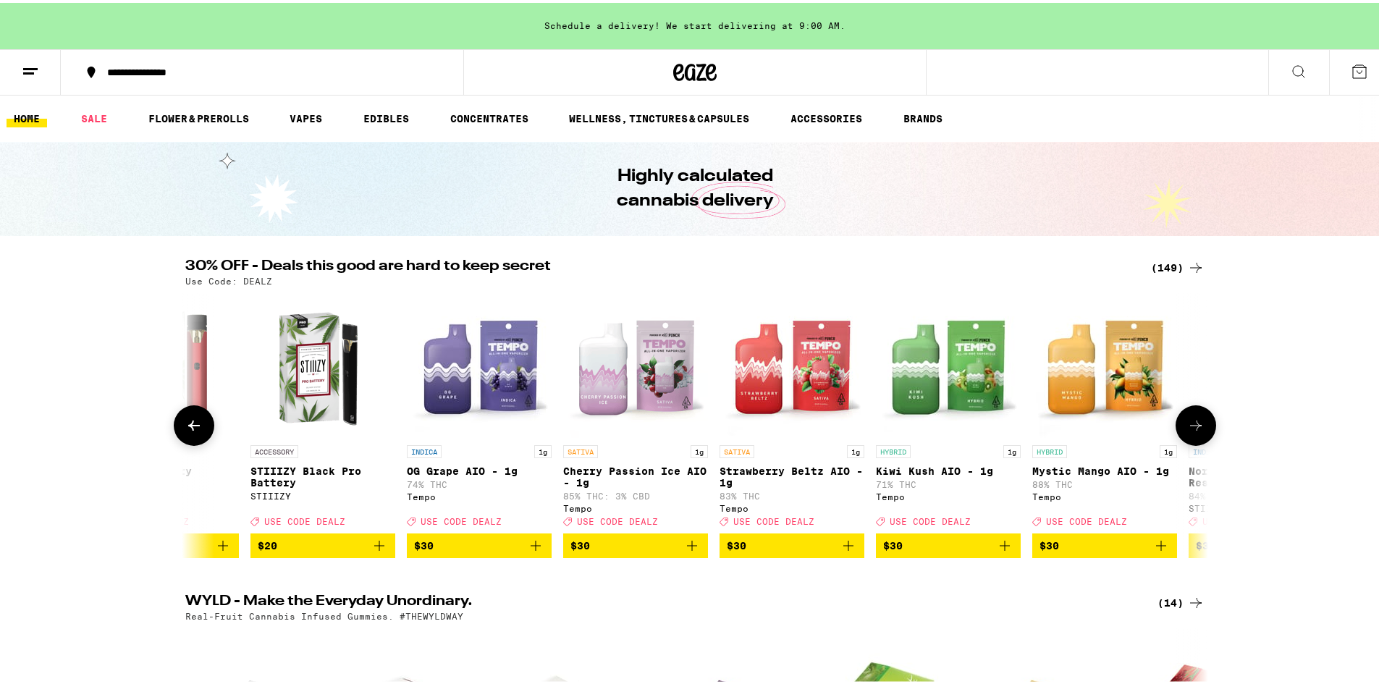
scroll to position [0, 14645]
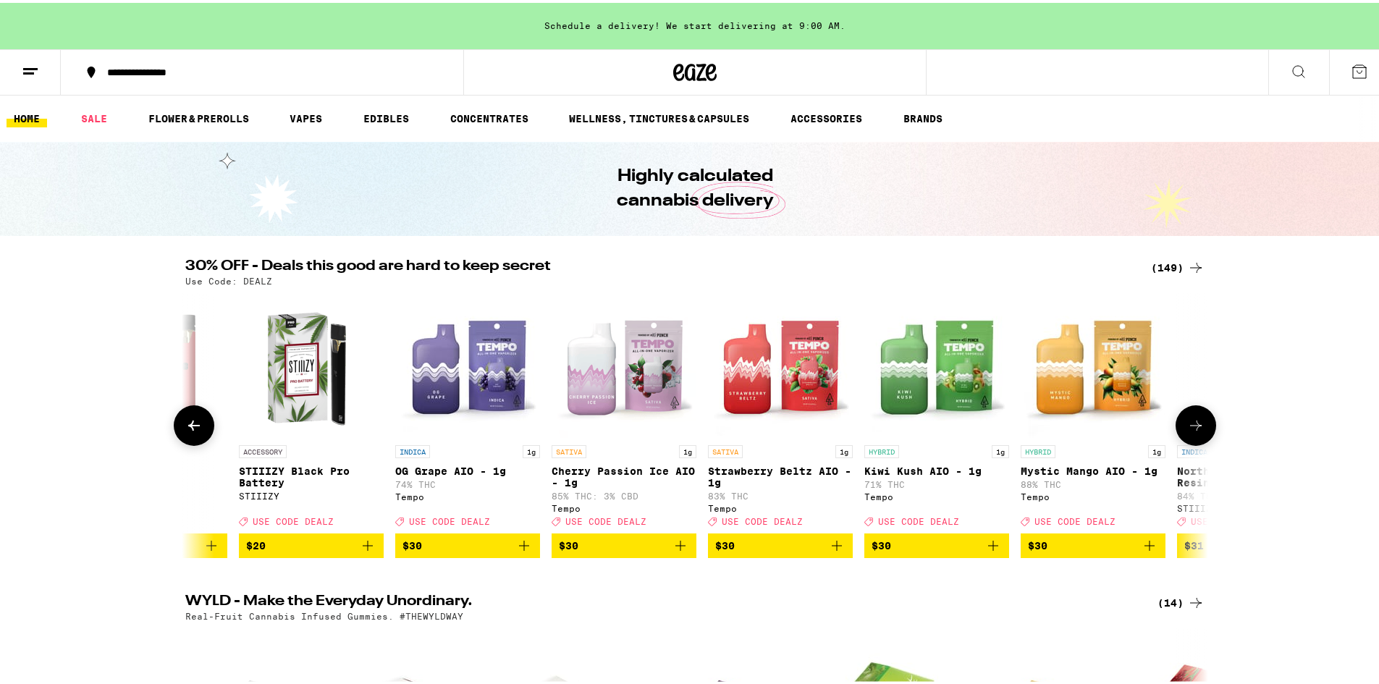
click at [1202, 425] on button at bounding box center [1196, 423] width 41 height 41
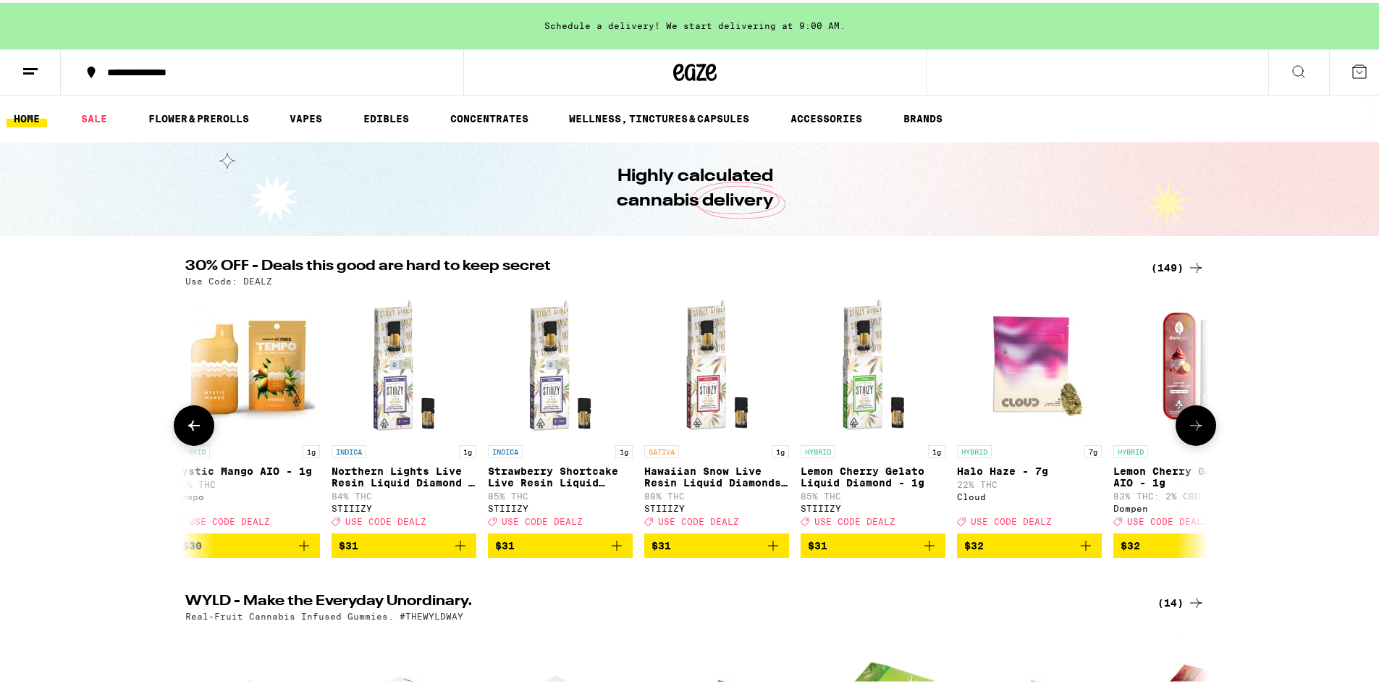
scroll to position [0, 15506]
